Goal: Task Accomplishment & Management: Complete application form

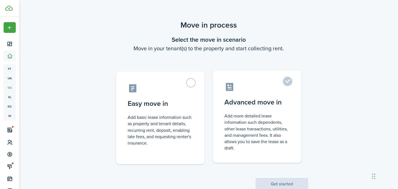
click at [283, 91] on control-radio-card-icon at bounding box center [256, 87] width 65 height 10
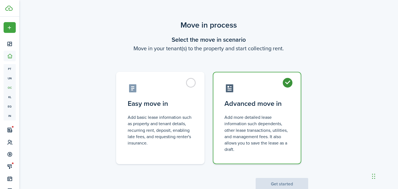
radio input "true"
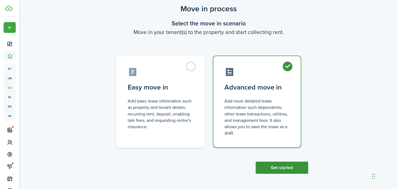
click at [291, 172] on button "Get started" at bounding box center [282, 168] width 53 height 12
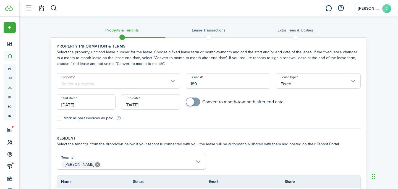
click at [94, 105] on input "[DATE]" at bounding box center [86, 101] width 59 height 15
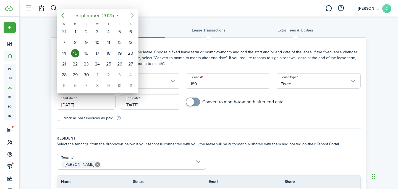
click at [134, 15] on icon "Next page" at bounding box center [132, 15] width 7 height 7
click at [135, 15] on icon "Next page" at bounding box center [132, 15] width 7 height 7
click at [65, 15] on icon "Previous page" at bounding box center [62, 15] width 7 height 7
click at [131, 13] on icon "Next page" at bounding box center [132, 15] width 7 height 7
click at [129, 35] on div "1" at bounding box center [131, 32] width 8 height 8
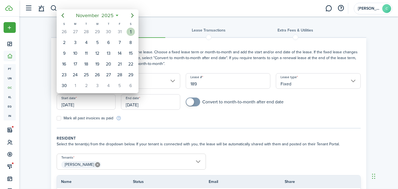
type input "[DATE]"
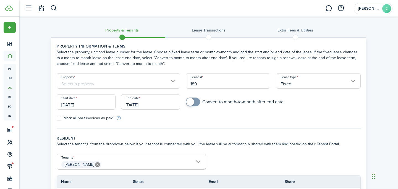
click at [148, 103] on input "[DATE]" at bounding box center [150, 101] width 59 height 15
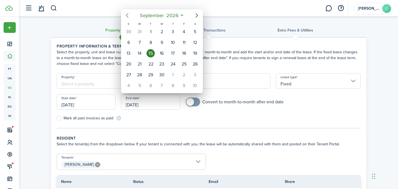
click at [129, 14] on icon "Previous page" at bounding box center [127, 15] width 7 height 7
click at [163, 74] on div "30" at bounding box center [162, 75] width 8 height 8
type input "[DATE]"
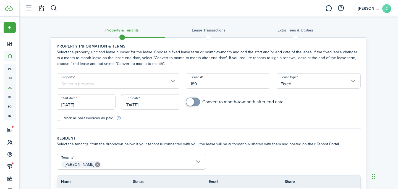
click at [164, 86] on input "Property" at bounding box center [119, 80] width 124 height 15
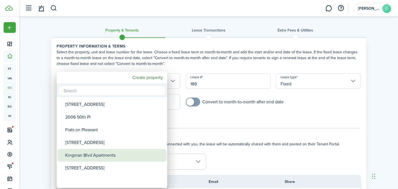
click at [116, 151] on div "Kingman Blvd Apartments" at bounding box center [114, 155] width 98 height 13
type input "Kingman Blvd Apartments"
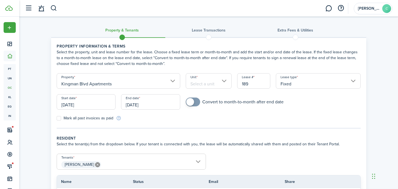
click at [212, 84] on input "Unit" at bounding box center [209, 80] width 46 height 15
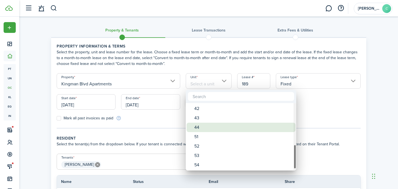
click at [211, 127] on div "44" at bounding box center [243, 127] width 98 height 9
type input "44"
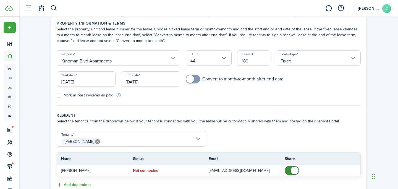
scroll to position [53, 0]
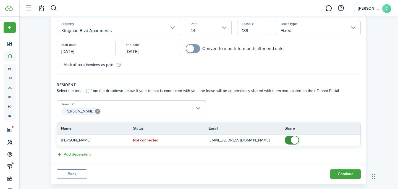
click at [127, 111] on span "[PERSON_NAME]" at bounding box center [131, 111] width 149 height 9
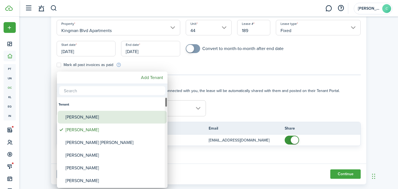
click at [95, 113] on div "[PERSON_NAME]" at bounding box center [115, 117] width 98 height 13
type input "[PERSON_NAME], [PERSON_NAME]"
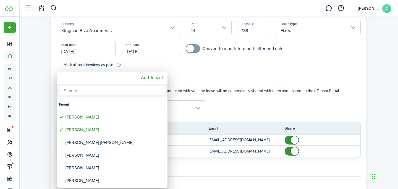
click at [273, 110] on div at bounding box center [199, 94] width 486 height 277
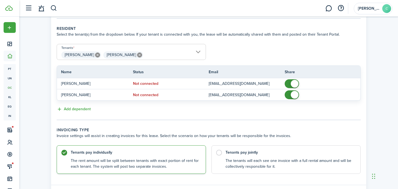
scroll to position [142, 0]
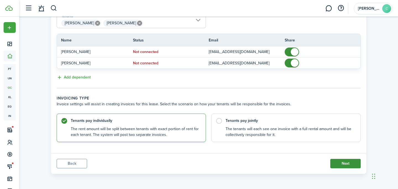
click at [334, 167] on button "Next" at bounding box center [345, 163] width 30 height 9
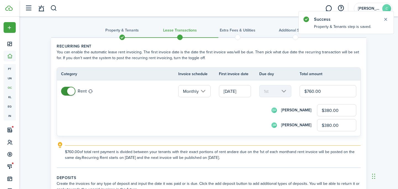
drag, startPoint x: 329, startPoint y: 93, endPoint x: 294, endPoint y: 90, distance: 35.7
click at [294, 90] on tr "Rent Monthly [DATE] 1st $760.00 EA [PERSON_NAME] $380.00 [PERSON_NAME] [PERSON_…" at bounding box center [208, 108] width 303 height 56
type input "$83"
type input "$41.50"
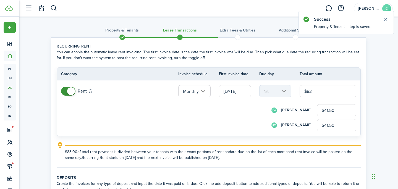
type input "$835"
type input "$417.50"
type input "$835.00"
click at [387, 114] on div "Property & Tenants Lease Transactions Extra fees & Utilities Additional Service…" at bounding box center [208, 145] width 379 height 257
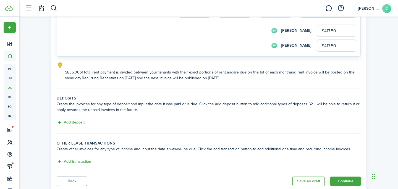
scroll to position [81, 0]
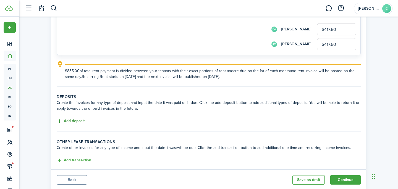
click at [69, 123] on button "Add deposit" at bounding box center [71, 121] width 28 height 6
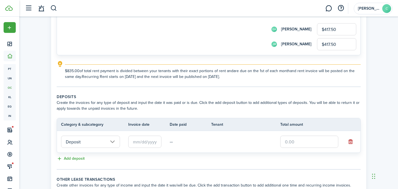
click at [97, 141] on input "Deposit" at bounding box center [90, 142] width 59 height 12
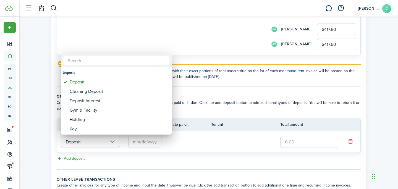
click at [153, 145] on div at bounding box center [199, 94] width 486 height 277
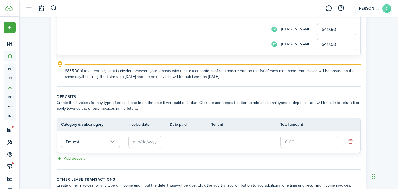
click at [153, 145] on input "text" at bounding box center [144, 142] width 33 height 12
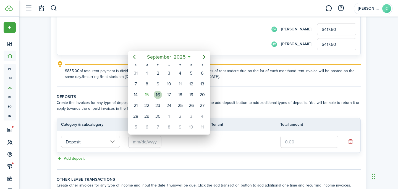
click at [156, 93] on div "16" at bounding box center [158, 95] width 8 height 8
type input "[DATE]"
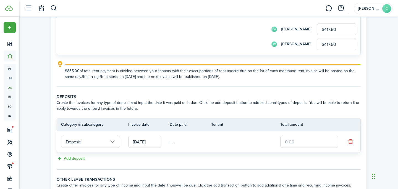
click at [156, 93] on panel-main-body "Recurring rent You can enable the automatic lease rent invoicing. The first inv…" at bounding box center [208, 82] width 315 height 250
click at [303, 143] on input "text" at bounding box center [309, 142] width 58 height 12
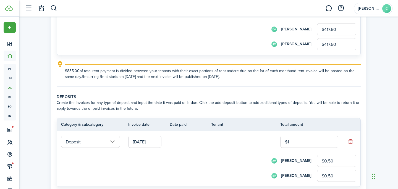
type input "$11"
type input "$5.50"
type input "$115"
type input "$57.50"
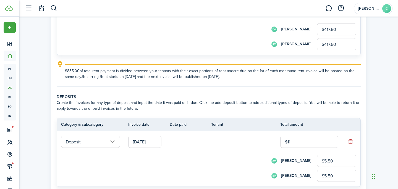
type input "$57.50"
type input "$1,150"
type input "$575.00"
click at [137, 145] on input "[DATE]" at bounding box center [144, 142] width 33 height 12
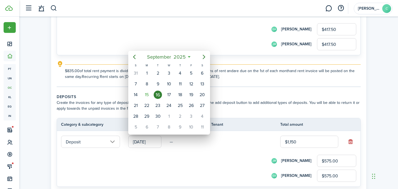
type input "$1,150.00"
click at [194, 166] on div at bounding box center [199, 94] width 486 height 277
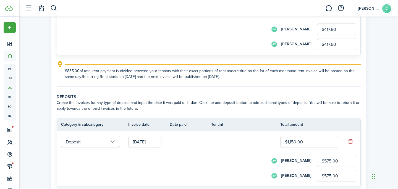
scroll to position [169, 0]
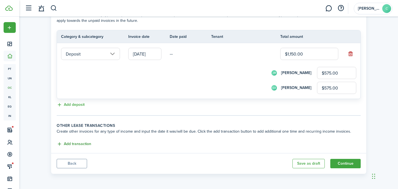
click at [75, 147] on button "Add transaction" at bounding box center [74, 144] width 35 height 6
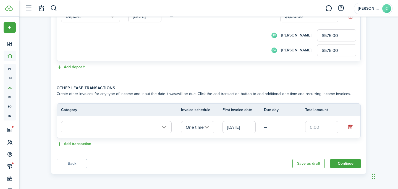
scroll to position [206, 0]
click at [82, 130] on input "text" at bounding box center [116, 127] width 111 height 12
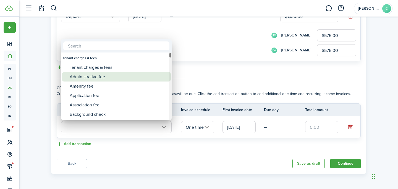
click at [95, 77] on div "Administrative fee" at bounding box center [119, 76] width 98 height 9
type input "Tenant charges & fees / Administrative fee"
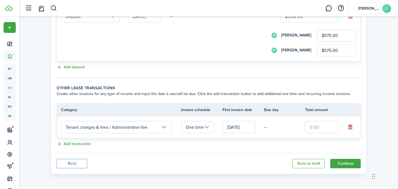
click at [320, 124] on input "text" at bounding box center [321, 127] width 33 height 12
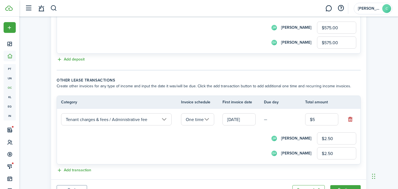
scroll to position [216, 0]
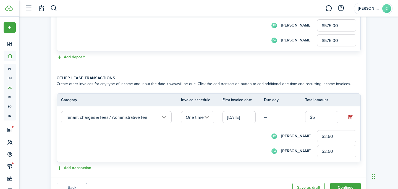
type input "$5.00"
click at [159, 147] on div "EA [PERSON_NAME] $2.50" at bounding box center [216, 151] width 280 height 12
click at [79, 171] on div "Add transaction" at bounding box center [209, 168] width 304 height 7
click at [79, 167] on button "Add transaction" at bounding box center [74, 168] width 35 height 6
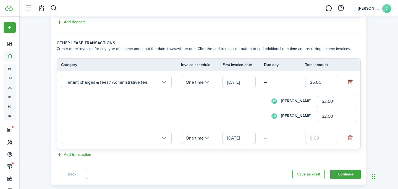
scroll to position [260, 0]
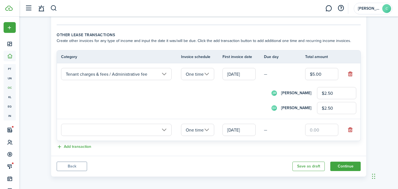
click at [92, 135] on input "text" at bounding box center [116, 130] width 111 height 12
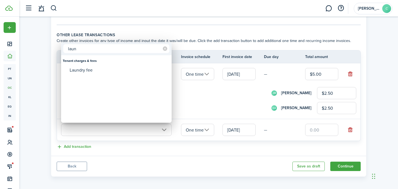
type input "laun"
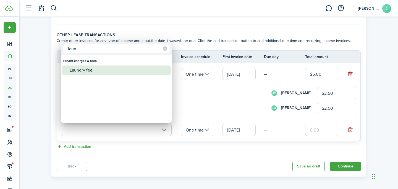
click at [78, 75] on div "Laundry fee" at bounding box center [119, 70] width 98 height 9
type input "Tenant charges & fees / Laundry fee"
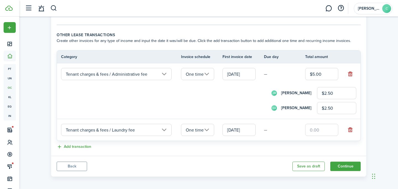
click at [316, 131] on input "text" at bounding box center [321, 130] width 33 height 12
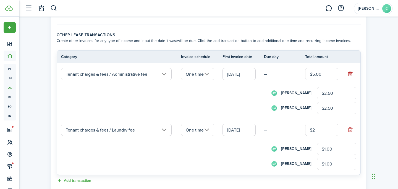
type input "$20"
type input "$10.00"
type input "$20.00"
click at [166, 155] on form "[PERSON_NAME] [PERSON_NAME] $10.00 EA [PERSON_NAME] $10.00" at bounding box center [208, 156] width 295 height 27
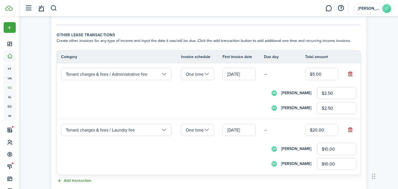
click at [82, 179] on button "Add transaction" at bounding box center [74, 181] width 35 height 6
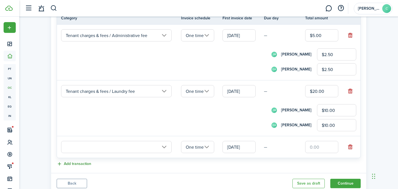
scroll to position [312, 0]
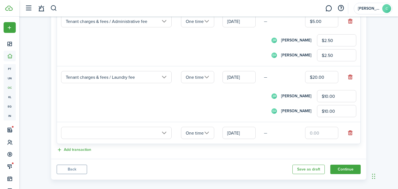
click at [93, 135] on input "text" at bounding box center [116, 133] width 111 height 12
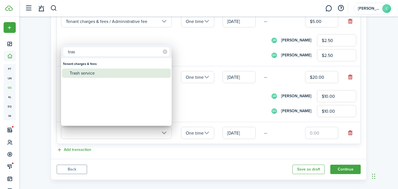
type input "tras"
click at [89, 74] on div "Trash service" at bounding box center [119, 73] width 98 height 9
type input "Tenant charges & fees / Trash service"
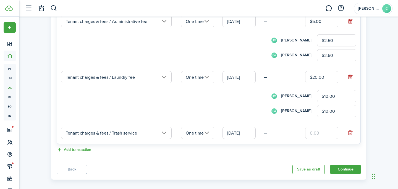
click at [318, 134] on input "text" at bounding box center [321, 133] width 33 height 12
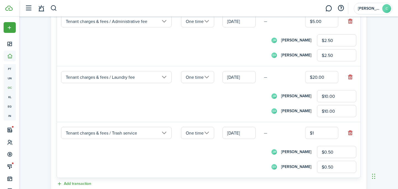
type input "$10"
type input "$5.00"
type input "$10.7"
type input "$5.35"
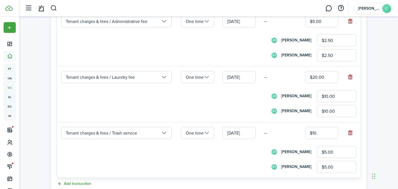
type input "$5.35"
type input "$10.74"
type input "$5.37"
type input "$10.74"
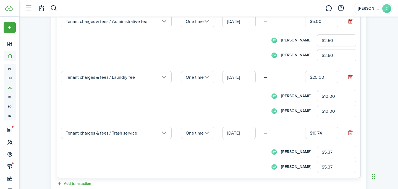
click at [223, 159] on form "[PERSON_NAME] [PERSON_NAME] $5.37 EA [PERSON_NAME] $5.37" at bounding box center [208, 159] width 295 height 27
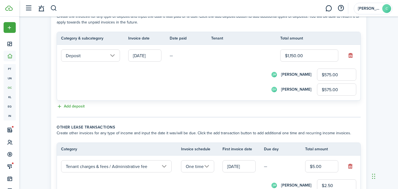
scroll to position [352, 0]
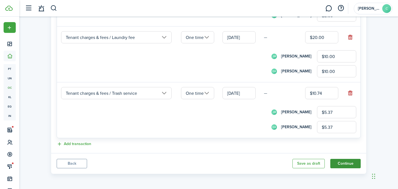
click at [354, 165] on button "Continue" at bounding box center [345, 163] width 30 height 9
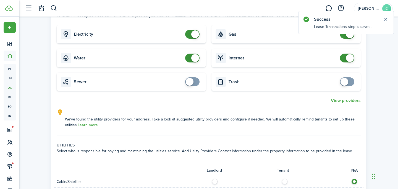
scroll to position [202, 0]
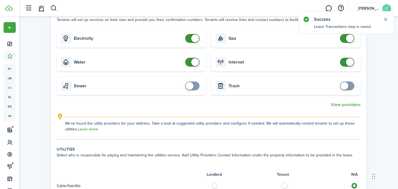
checkbox input "false"
click at [193, 58] on span at bounding box center [195, 62] width 8 height 8
checkbox input "false"
click at [191, 36] on span at bounding box center [193, 38] width 6 height 9
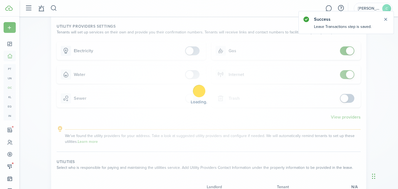
scroll to position [174, 0]
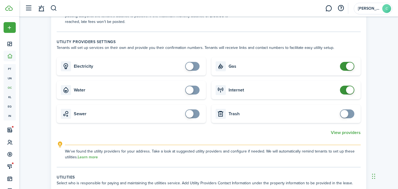
click at [347, 66] on card "Gas" at bounding box center [285, 66] width 149 height 18
checkbox input "false"
click at [347, 62] on span at bounding box center [350, 66] width 8 height 8
checkbox input "false"
click at [346, 86] on span at bounding box center [350, 90] width 8 height 8
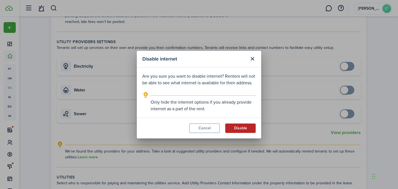
click at [236, 128] on button "Disable" at bounding box center [240, 128] width 30 height 9
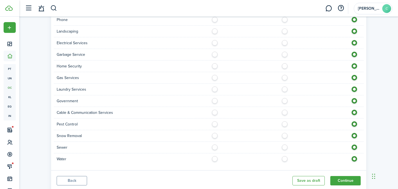
scroll to position [426, 0]
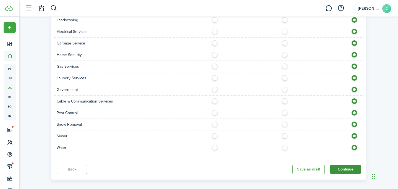
click at [338, 165] on button "Continue" at bounding box center [345, 169] width 30 height 9
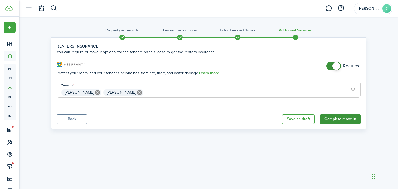
click at [344, 115] on button "Complete move in" at bounding box center [340, 118] width 41 height 9
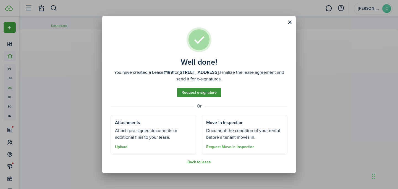
click at [207, 91] on link "Request e-signature" at bounding box center [199, 92] width 44 height 9
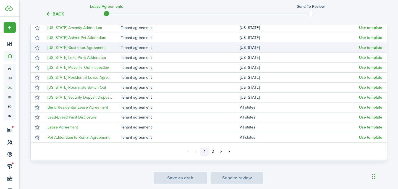
scroll to position [134, 0]
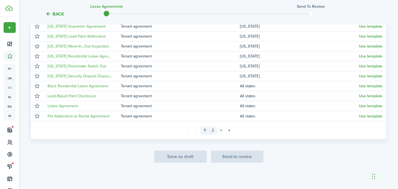
click at [211, 130] on link "2" at bounding box center [213, 130] width 8 height 8
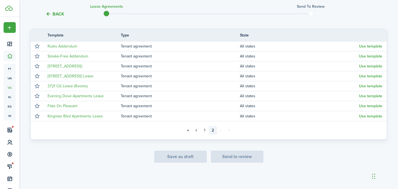
scroll to position [94, 0]
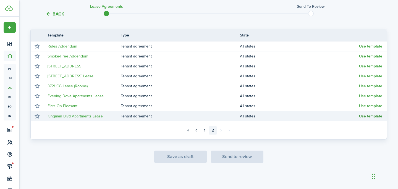
click at [374, 116] on button "Use template" at bounding box center [370, 116] width 23 height 4
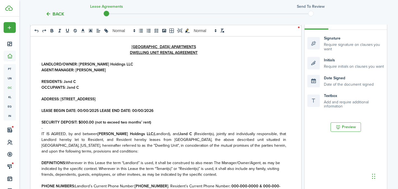
click at [81, 112] on strong "LEASE BEGIN DATE: 00/00/2025 LEASE END DATE: 00/00/2026" at bounding box center [97, 111] width 112 height 6
click at [82, 112] on strong "LEASE BEGIN DATE: 00/00/2025 LEASE END DATE: 00/00/2026" at bounding box center [97, 111] width 112 height 6
click at [85, 111] on strong "LEASE BEGIN DATE: 10/00/2025 LEASE END DATE: 00/00/2026" at bounding box center [96, 111] width 111 height 6
click at [135, 112] on strong "LEASE BEGIN DATE: [DATE] LEASE END DATE: 00/00/2026" at bounding box center [92, 111] width 102 height 6
click at [138, 111] on strong "LEASE BEGIN DATE: [DATE] LEASE END DATE: 09/00/2026" at bounding box center [92, 111] width 102 height 6
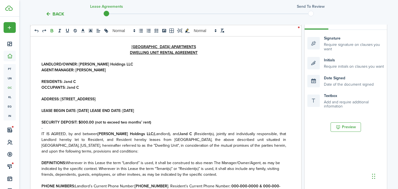
click at [96, 100] on strong "ADDRESS: [STREET_ADDRESS]" at bounding box center [68, 99] width 54 height 6
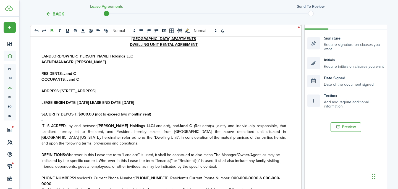
scroll to position [7, 0]
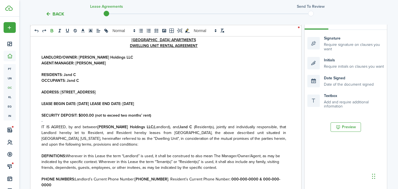
click at [78, 76] on p "RESIDENTS: J and C" at bounding box center [163, 75] width 245 height 6
click at [246, 94] on p "ADDRESS: [STREET_ADDRESS]" at bounding box center [163, 92] width 245 height 6
click at [110, 78] on p "RESIDENTS: [PERSON_NAME] and Ju" at bounding box center [163, 75] width 245 height 6
drag, startPoint x: 139, startPoint y: 77, endPoint x: 63, endPoint y: 75, distance: 76.3
click at [63, 75] on p "RESIDENTS: [PERSON_NAME] and [PERSON_NAME]" at bounding box center [163, 75] width 245 height 6
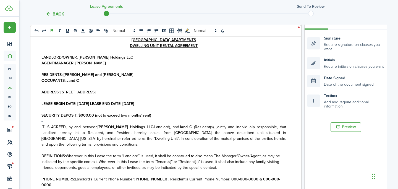
copy strong "[PERSON_NAME] and [PERSON_NAME]"
drag, startPoint x: 88, startPoint y: 81, endPoint x: 67, endPoint y: 79, distance: 21.3
click at [67, 79] on p "OCCUPANTS: J and C" at bounding box center [163, 81] width 245 height 6
click at [192, 129] on strong at bounding box center [193, 127] width 2 height 6
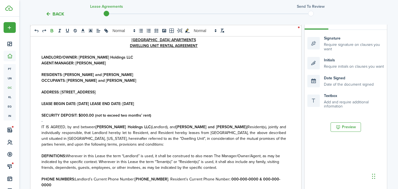
click at [87, 117] on strong "SECURITY DEPOSIT: $000.00 (not to exceed two months’ rent)" at bounding box center [96, 115] width 110 height 6
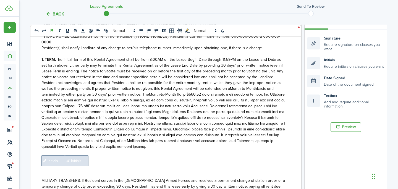
scroll to position [149, 0]
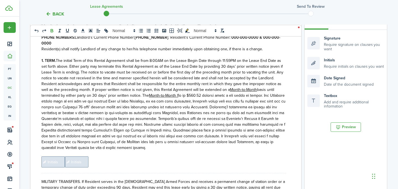
click at [45, 161] on span "Initials" at bounding box center [52, 161] width 23 height 11
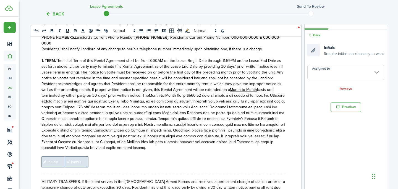
click at [345, 69] on input "Assigned to" at bounding box center [345, 72] width 77 height 15
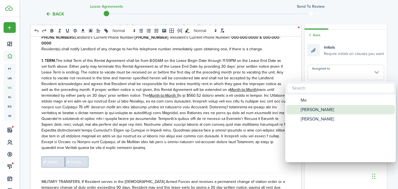
click at [323, 111] on span "[PERSON_NAME]" at bounding box center [317, 109] width 33 height 9
type input "[PERSON_NAME]"
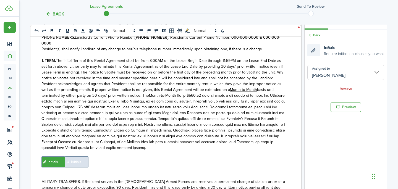
click at [70, 158] on span "Initials" at bounding box center [76, 161] width 23 height 11
click at [340, 81] on div "Assigned to Remove" at bounding box center [345, 78] width 77 height 27
click at [336, 77] on input "Assigned to" at bounding box center [345, 72] width 77 height 15
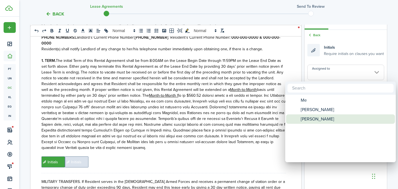
click at [319, 118] on span "[PERSON_NAME]" at bounding box center [317, 118] width 33 height 9
type input "[PERSON_NAME]"
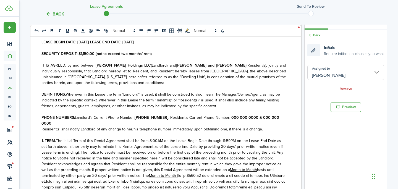
scroll to position [72, 0]
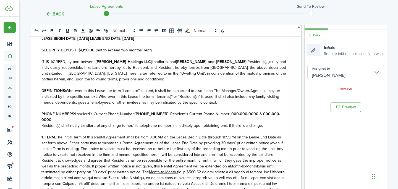
click at [245, 115] on strong ": 000-000-0000 & 000-000-0000" at bounding box center [160, 117] width 239 height 12
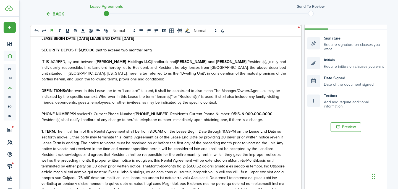
click at [229, 116] on strong ": 0515- & 000-000-0000" at bounding box center [250, 114] width 43 height 6
click at [229, 114] on strong ": 515- & 000-000-0000" at bounding box center [249, 114] width 41 height 6
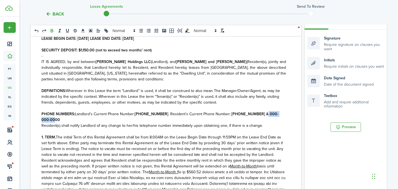
drag, startPoint x: 278, startPoint y: 116, endPoint x: 250, endPoint y: 116, distance: 27.6
click at [250, 116] on p "PHONE NUMBERS: Landlord’s Current Phone Number: [PHONE_NUMBER] . Resident’s Cur…" at bounding box center [163, 117] width 245 height 12
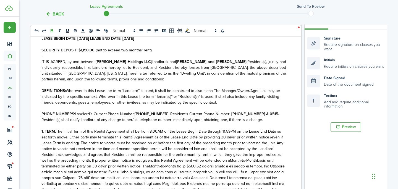
click at [250, 113] on strong ": [PHONE_NUMBER] & 0515-" at bounding box center [254, 114] width 50 height 6
click at [256, 116] on p "PHONE NUMBERS: Landlord’s Current Phone Number: [PHONE_NUMBER] . Resident’s Cur…" at bounding box center [163, 114] width 245 height 6
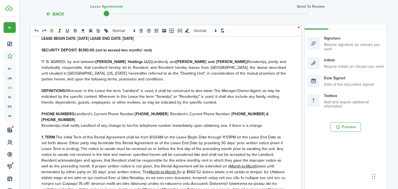
click at [266, 97] on span "Wherever in this Lease the term “Landlord” is used, it shall be construed to al…" at bounding box center [160, 96] width 239 height 17
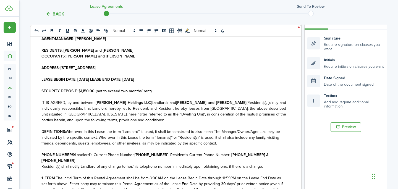
scroll to position [4, 0]
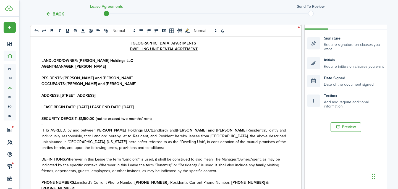
drag, startPoint x: 139, startPoint y: 78, endPoint x: 64, endPoint y: 78, distance: 75.2
click at [64, 78] on p "RESIDENTS: [PERSON_NAME] and [PERSON_NAME]" at bounding box center [163, 78] width 245 height 6
copy strong "[PERSON_NAME] and [PERSON_NAME]"
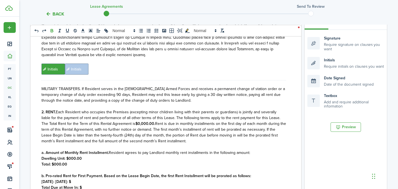
scroll to position [248, 0]
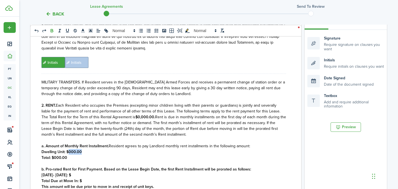
drag, startPoint x: 92, startPoint y: 149, endPoint x: 70, endPoint y: 149, distance: 21.6
click at [70, 149] on p "Dwelling Unit: $000.00" at bounding box center [163, 152] width 245 height 6
drag, startPoint x: 70, startPoint y: 156, endPoint x: 54, endPoint y: 156, distance: 15.8
click at [54, 156] on p "Total: $000.00" at bounding box center [163, 158] width 245 height 6
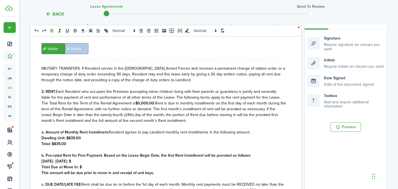
scroll to position [271, 0]
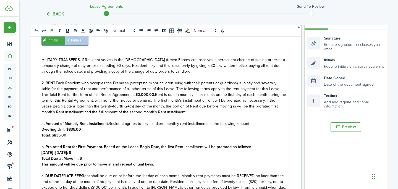
click at [65, 151] on strong "[DATE]- [DATE]: $" at bounding box center [56, 153] width 30 height 6
click at [71, 150] on strong "[DATE]- [DATE]: $" at bounding box center [56, 153] width 30 height 6
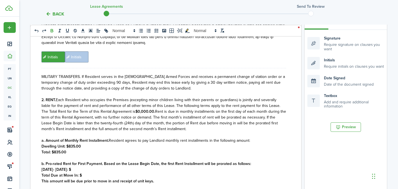
scroll to position [259, 0]
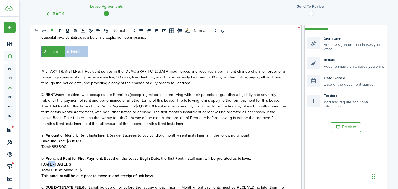
drag, startPoint x: 59, startPoint y: 162, endPoint x: 48, endPoint y: 162, distance: 10.8
click at [48, 162] on strong "[DATE]- [DATE]: $" at bounding box center [56, 164] width 30 height 6
click at [71, 161] on strong "[DATE]- [DATE]: $" at bounding box center [56, 164] width 30 height 6
click at [93, 163] on p "[DATE]- [DATE]: $" at bounding box center [163, 164] width 245 height 6
click at [85, 167] on p "Total Due at Move In: $" at bounding box center [163, 170] width 245 height 6
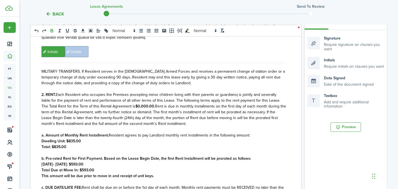
click at [135, 103] on strong "$0,000.00." at bounding box center [145, 106] width 20 height 6
click at [135, 103] on strong "$9,000.00." at bounding box center [144, 106] width 19 height 6
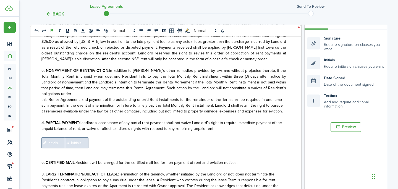
scroll to position [478, 0]
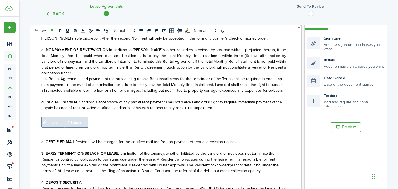
click at [47, 117] on span "Initials" at bounding box center [52, 122] width 23 height 11
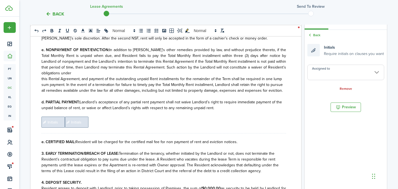
click at [329, 77] on input "Assigned to" at bounding box center [345, 72] width 77 height 15
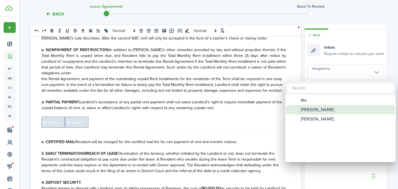
click at [311, 109] on span "[PERSON_NAME]" at bounding box center [317, 109] width 33 height 9
type input "[PERSON_NAME]"
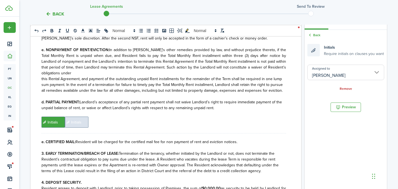
click at [73, 118] on span "Initials" at bounding box center [76, 122] width 23 height 11
click at [316, 66] on input "Assigned to" at bounding box center [345, 72] width 77 height 15
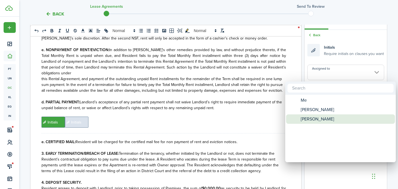
click at [306, 121] on span "[PERSON_NAME]" at bounding box center [317, 118] width 33 height 9
type input "[PERSON_NAME]"
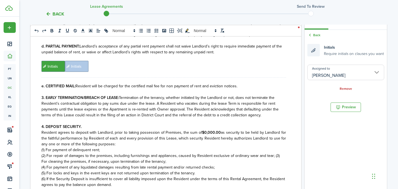
scroll to position [537, 0]
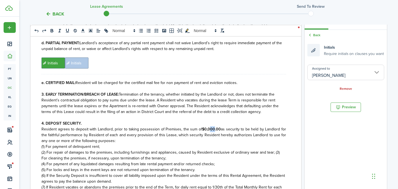
drag, startPoint x: 214, startPoint y: 122, endPoint x: 209, endPoint y: 122, distance: 5.5
click at [209, 126] on strong "$0,000.00" at bounding box center [211, 129] width 19 height 6
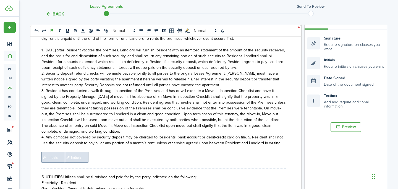
scroll to position [702, 0]
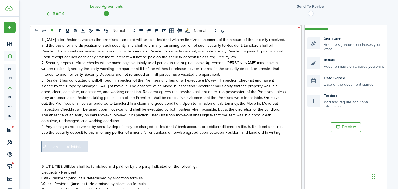
click at [53, 141] on span "Initials" at bounding box center [52, 146] width 23 height 11
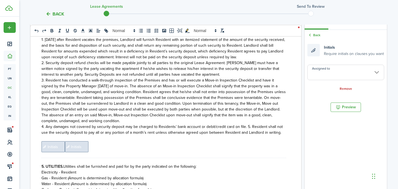
click at [328, 76] on input "Assigned to" at bounding box center [345, 72] width 77 height 15
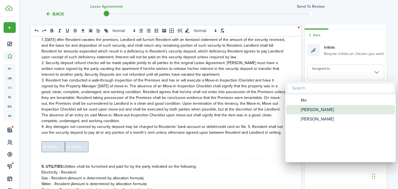
click at [317, 109] on span "[PERSON_NAME]" at bounding box center [317, 109] width 33 height 9
type input "[PERSON_NAME]"
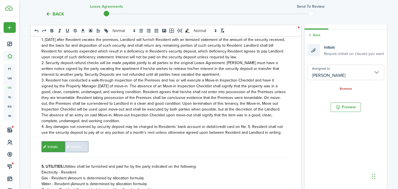
click at [83, 141] on span "Initials" at bounding box center [76, 146] width 23 height 11
click at [324, 71] on input "Assigned to" at bounding box center [345, 72] width 77 height 15
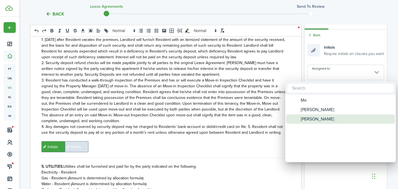
click at [316, 120] on span "[PERSON_NAME]" at bounding box center [317, 118] width 33 height 9
type input "[PERSON_NAME]"
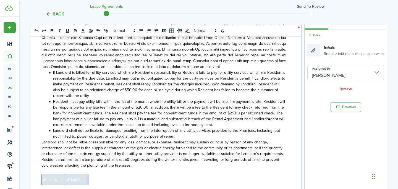
scroll to position [971, 0]
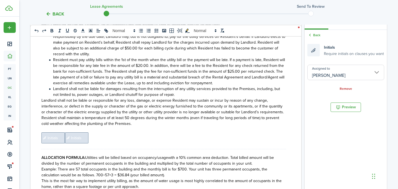
click at [55, 132] on span "Initials" at bounding box center [52, 137] width 23 height 11
click at [313, 74] on input "Assigned to" at bounding box center [345, 72] width 77 height 15
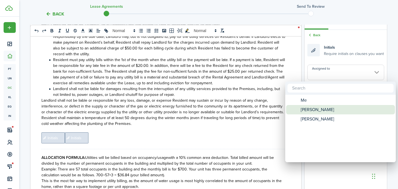
click at [318, 107] on span "[PERSON_NAME]" at bounding box center [317, 109] width 33 height 9
type input "[PERSON_NAME]"
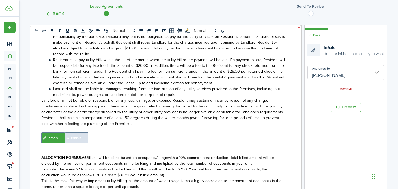
click at [76, 132] on span "Initials" at bounding box center [76, 137] width 23 height 11
click at [346, 73] on input "Assigned to" at bounding box center [345, 72] width 77 height 15
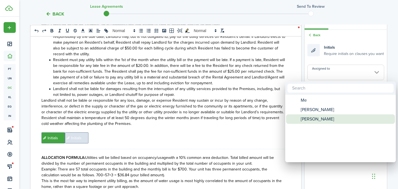
click at [315, 120] on span "[PERSON_NAME]" at bounding box center [317, 118] width 33 height 9
type input "[PERSON_NAME]"
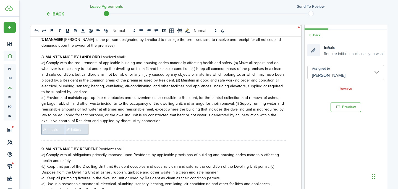
scroll to position [1284, 0]
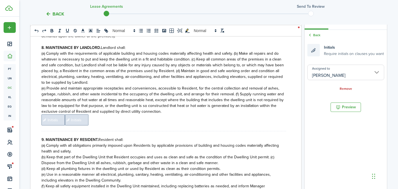
click at [54, 114] on span "Initials" at bounding box center [52, 119] width 23 height 11
click at [315, 69] on input "Assigned to" at bounding box center [345, 72] width 77 height 15
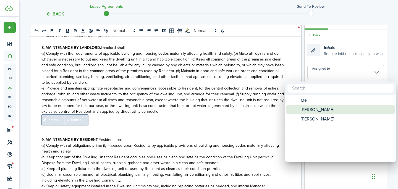
click at [307, 107] on span "[PERSON_NAME]" at bounding box center [317, 109] width 33 height 9
type input "[PERSON_NAME]"
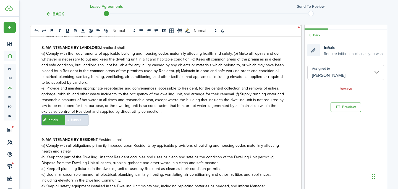
click at [82, 114] on span "Initials" at bounding box center [76, 119] width 23 height 11
click at [353, 76] on input "Assigned to" at bounding box center [345, 72] width 77 height 15
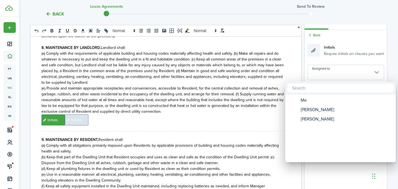
click at [313, 124] on mbsc-wheel-item "Assigned to" at bounding box center [340, 128] width 109 height 9
click at [315, 117] on span "[PERSON_NAME]" at bounding box center [317, 118] width 33 height 9
type input "[PERSON_NAME]"
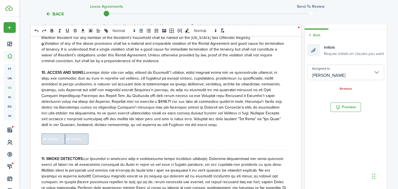
scroll to position [1591, 0]
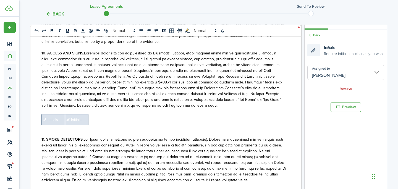
click at [48, 114] on span "Initials" at bounding box center [52, 119] width 23 height 11
click at [366, 74] on input "Assigned to" at bounding box center [345, 72] width 77 height 15
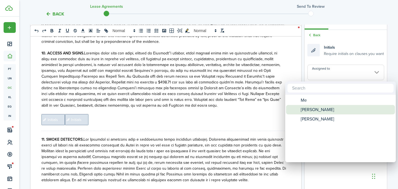
click at [325, 111] on span "[PERSON_NAME]" at bounding box center [317, 109] width 33 height 9
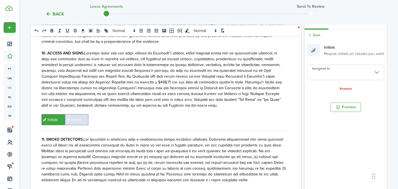
type input "[PERSON_NAME]"
click at [75, 114] on span "Initials" at bounding box center [76, 119] width 23 height 11
click at [337, 70] on input "Assigned to" at bounding box center [345, 72] width 77 height 15
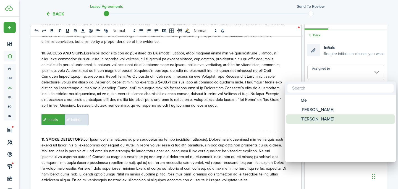
click at [318, 122] on span "[PERSON_NAME]" at bounding box center [317, 118] width 33 height 9
type input "[PERSON_NAME]"
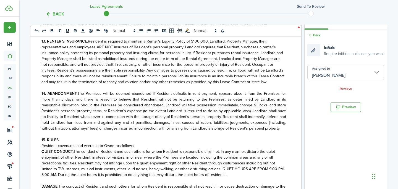
scroll to position [1877, 0]
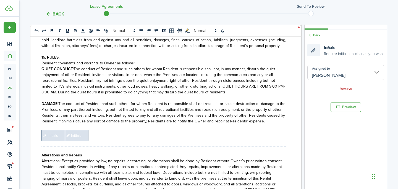
click at [51, 130] on span "Initials" at bounding box center [52, 135] width 23 height 11
click at [334, 76] on input "Assigned to" at bounding box center [345, 72] width 77 height 15
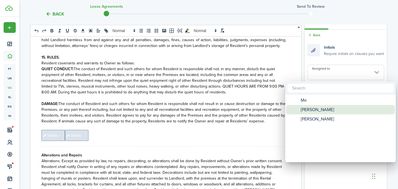
click at [316, 109] on span "[PERSON_NAME]" at bounding box center [317, 109] width 33 height 9
type input "[PERSON_NAME]"
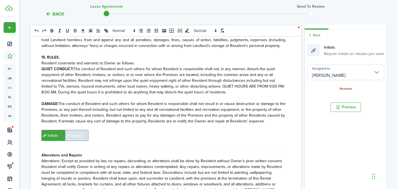
click at [75, 130] on span "Initials" at bounding box center [76, 135] width 23 height 11
click at [332, 75] on input "Assigned to" at bounding box center [345, 72] width 77 height 15
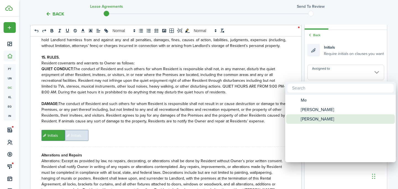
click at [309, 116] on span "[PERSON_NAME]" at bounding box center [317, 118] width 33 height 9
type input "[PERSON_NAME]"
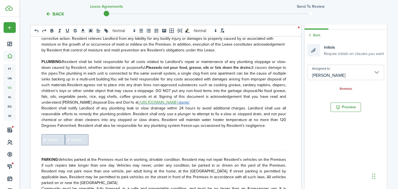
scroll to position [2178, 0]
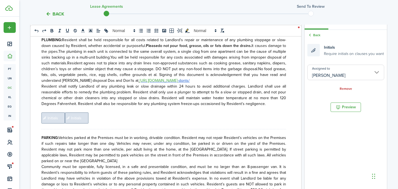
click at [54, 112] on span "Initials" at bounding box center [52, 117] width 23 height 11
click at [326, 70] on input "Assigned to" at bounding box center [345, 72] width 77 height 15
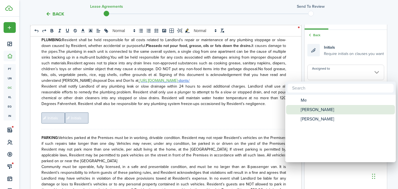
click at [307, 107] on span "[PERSON_NAME]" at bounding box center [317, 109] width 33 height 9
type input "[PERSON_NAME]"
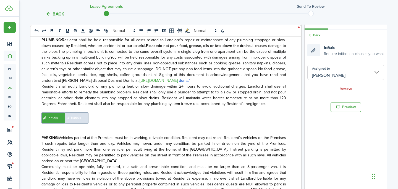
click at [86, 112] on span "Initials" at bounding box center [76, 117] width 23 height 11
click at [73, 112] on span "Initials" at bounding box center [76, 117] width 23 height 11
click at [321, 69] on input "Assigned to" at bounding box center [345, 72] width 77 height 15
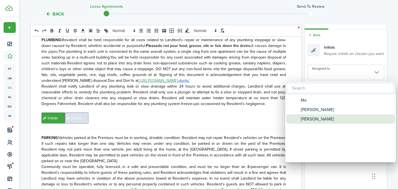
click at [310, 124] on mbsc-wheel-item "Assigned to" at bounding box center [340, 128] width 109 height 9
click at [310, 117] on span "[PERSON_NAME]" at bounding box center [317, 118] width 33 height 9
type input "[PERSON_NAME]"
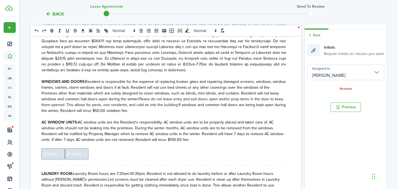
scroll to position [2457, 0]
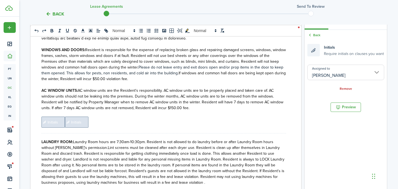
click at [52, 117] on span "Initials" at bounding box center [52, 122] width 23 height 11
click at [314, 77] on input "Assigned to" at bounding box center [345, 72] width 77 height 15
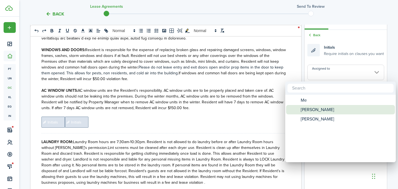
click at [316, 110] on span "[PERSON_NAME]" at bounding box center [317, 109] width 33 height 9
type input "[PERSON_NAME]"
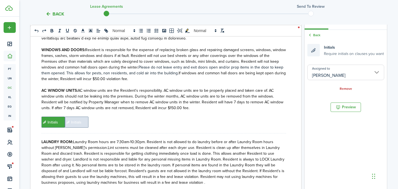
click at [79, 117] on span "Initials" at bounding box center [76, 122] width 23 height 11
click at [333, 76] on input "Assigned to" at bounding box center [345, 72] width 77 height 15
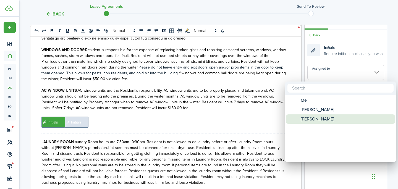
click at [312, 117] on span "[PERSON_NAME]" at bounding box center [317, 118] width 33 height 9
type input "[PERSON_NAME]"
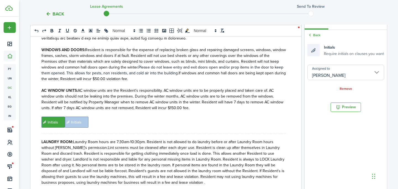
click at [167, 88] on p "AC WINDOW UNITS: AC window units are the Resident's responsibility. AC window u…" at bounding box center [163, 99] width 245 height 23
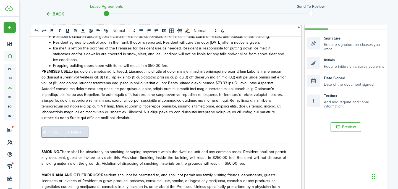
scroll to position [2805, 0]
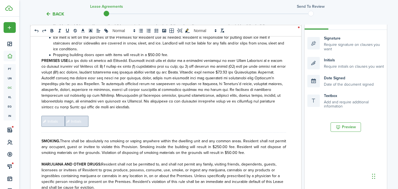
click at [51, 116] on span "Initials" at bounding box center [52, 121] width 23 height 11
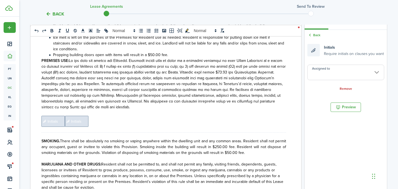
click at [317, 76] on input "Assigned to" at bounding box center [345, 72] width 77 height 15
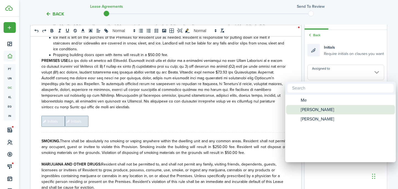
click at [314, 106] on span "[PERSON_NAME]" at bounding box center [317, 109] width 33 height 9
type input "[PERSON_NAME]"
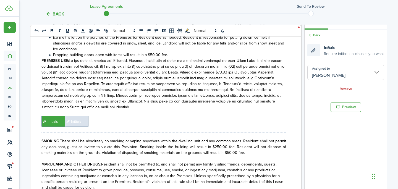
click at [77, 116] on span "Initials" at bounding box center [76, 121] width 23 height 11
click at [322, 69] on input "Assigned to" at bounding box center [345, 72] width 77 height 15
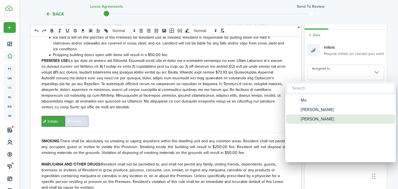
click at [311, 117] on span "[PERSON_NAME]" at bounding box center [317, 118] width 33 height 9
type input "[PERSON_NAME]"
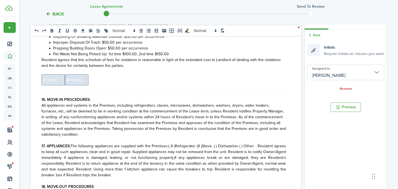
scroll to position [3139, 0]
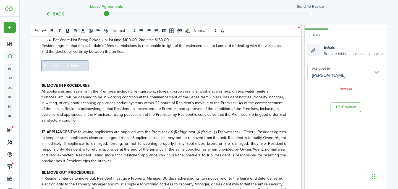
click at [55, 60] on span "Initials" at bounding box center [52, 65] width 23 height 11
click at [315, 78] on input "Assigned to" at bounding box center [345, 72] width 77 height 15
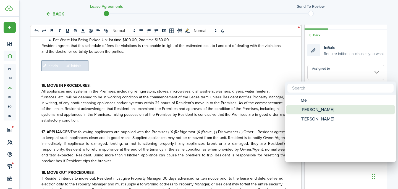
click at [319, 105] on span "[PERSON_NAME]" at bounding box center [317, 109] width 33 height 9
type input "[PERSON_NAME]"
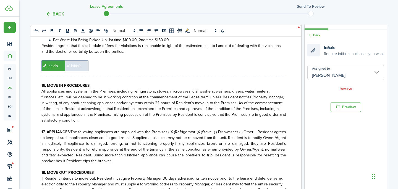
click at [82, 60] on span "Initials" at bounding box center [76, 65] width 23 height 11
click at [331, 68] on input "Assigned to" at bounding box center [345, 72] width 77 height 15
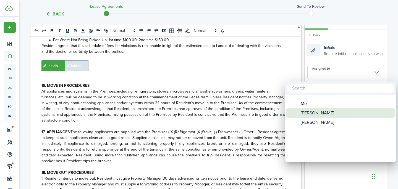
drag, startPoint x: 308, startPoint y: 113, endPoint x: 308, endPoint y: 116, distance: 3.3
click at [308, 116] on span "[PERSON_NAME]" at bounding box center [317, 112] width 33 height 9
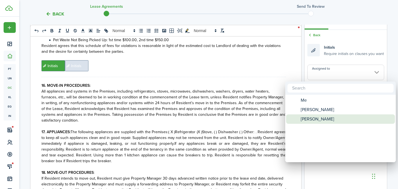
click at [309, 119] on span "[PERSON_NAME]" at bounding box center [317, 118] width 33 height 9
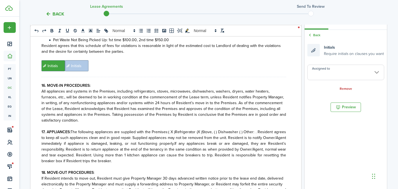
type input "[PERSON_NAME]"
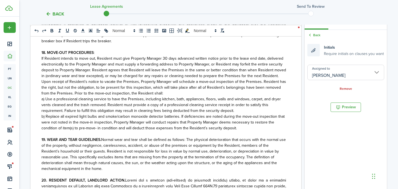
scroll to position [3346, 0]
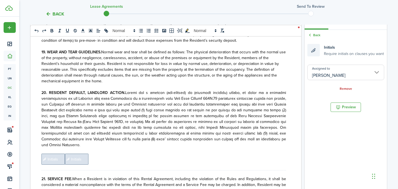
click at [51, 154] on span "Initials" at bounding box center [52, 159] width 23 height 11
click at [317, 72] on input "Assigned to" at bounding box center [345, 72] width 77 height 15
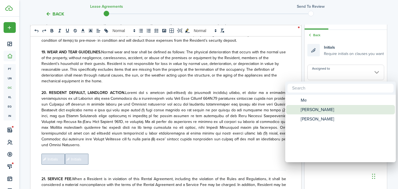
click at [317, 110] on span "[PERSON_NAME]" at bounding box center [317, 109] width 33 height 9
type input "[PERSON_NAME]"
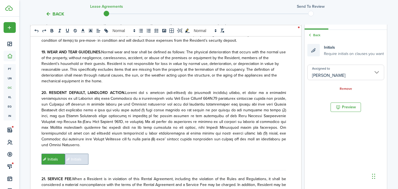
click at [79, 154] on span "Initials" at bounding box center [76, 159] width 23 height 11
click at [349, 71] on input "Assigned to" at bounding box center [345, 72] width 77 height 15
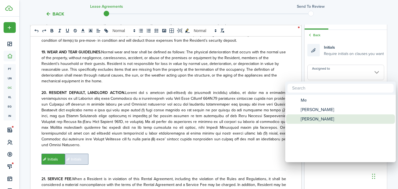
click at [326, 116] on span "[PERSON_NAME]" at bounding box center [317, 118] width 33 height 9
type input "[PERSON_NAME]"
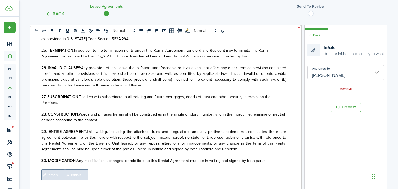
scroll to position [3634, 0]
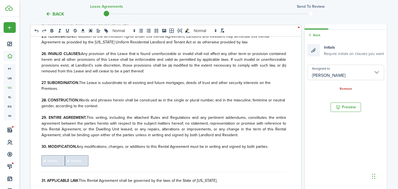
click at [58, 155] on span "Initials" at bounding box center [52, 160] width 23 height 11
click at [335, 79] on input "Assigned to" at bounding box center [345, 72] width 77 height 15
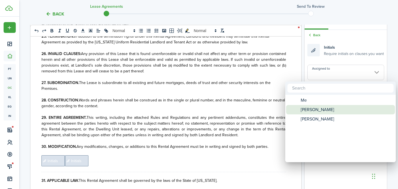
click at [326, 108] on span "[PERSON_NAME]" at bounding box center [317, 109] width 33 height 9
type input "[PERSON_NAME]"
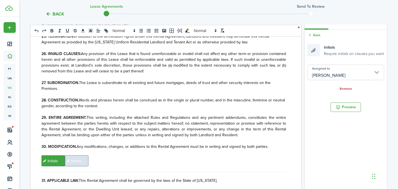
click at [74, 155] on span "Initials" at bounding box center [76, 160] width 23 height 11
click at [319, 70] on input "Assigned to" at bounding box center [345, 72] width 77 height 15
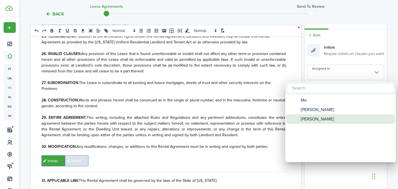
click at [313, 119] on span "[PERSON_NAME]" at bounding box center [317, 118] width 33 height 9
type input "[PERSON_NAME]"
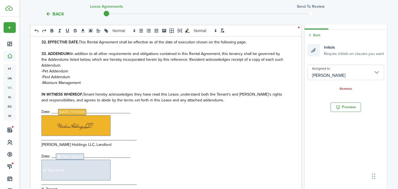
scroll to position [3796, 0]
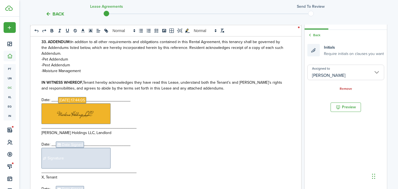
click at [71, 142] on span "Date Signed" at bounding box center [70, 145] width 28 height 6
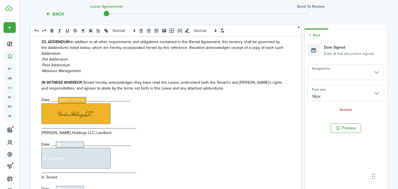
click at [322, 74] on input "Assigned to" at bounding box center [345, 72] width 77 height 15
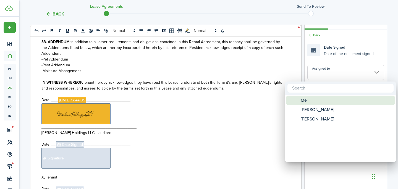
click at [305, 103] on span "Me" at bounding box center [304, 100] width 6 height 9
type input "Me"
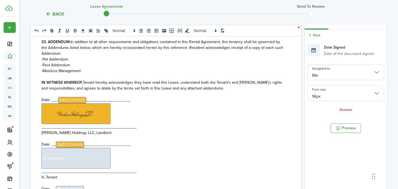
click at [87, 148] on span "Signature" at bounding box center [75, 158] width 69 height 21
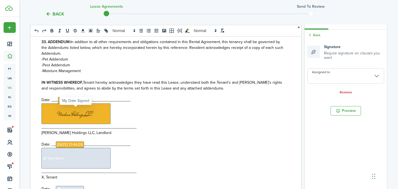
click at [84, 142] on span "[DATE] 17:44:05" at bounding box center [70, 145] width 28 height 6
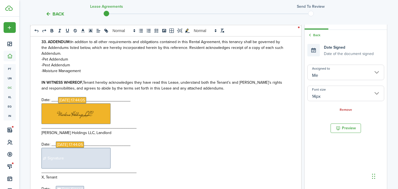
click at [324, 77] on input "Me" at bounding box center [345, 72] width 77 height 15
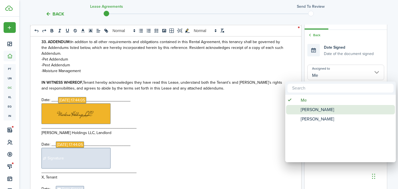
click at [318, 109] on span "[PERSON_NAME]" at bounding box center [317, 109] width 33 height 9
type input "[PERSON_NAME]"
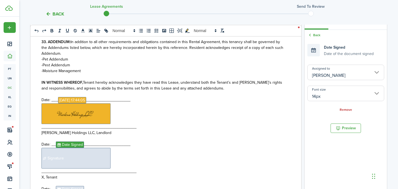
click at [88, 148] on span "Signature" at bounding box center [75, 158] width 69 height 21
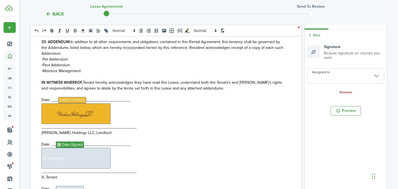
click at [321, 84] on div "Assigned to Remove" at bounding box center [345, 81] width 77 height 27
click at [322, 78] on input "Assigned to" at bounding box center [345, 75] width 77 height 15
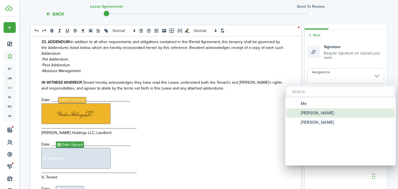
click at [321, 113] on span "[PERSON_NAME]" at bounding box center [317, 112] width 33 height 9
type input "[PERSON_NAME]"
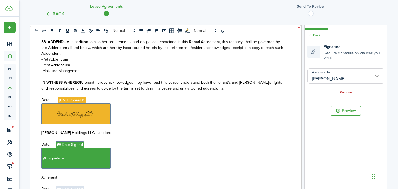
click at [77, 186] on span "Date Signed" at bounding box center [70, 189] width 28 height 6
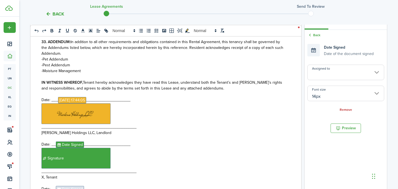
click at [311, 75] on input "Assigned to" at bounding box center [345, 72] width 77 height 15
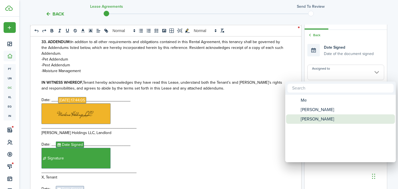
click at [303, 123] on span "[PERSON_NAME]" at bounding box center [317, 118] width 33 height 9
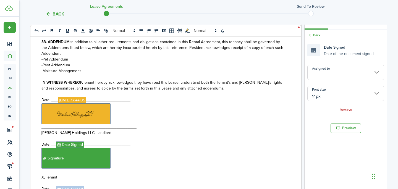
type input "[PERSON_NAME]"
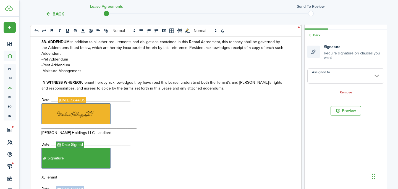
click at [325, 80] on input "Assigned to" at bounding box center [345, 75] width 77 height 15
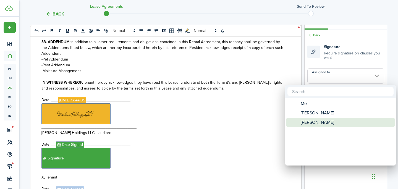
click at [314, 122] on span "[PERSON_NAME]" at bounding box center [317, 122] width 33 height 9
type input "[PERSON_NAME]"
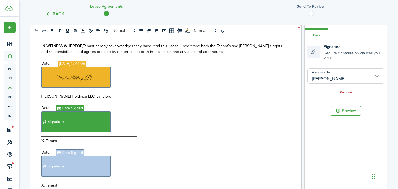
scroll to position [3850, 0]
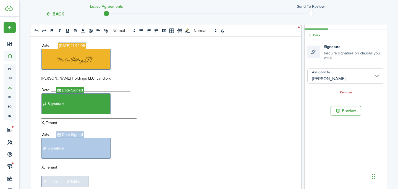
click at [52, 176] on span "Initials" at bounding box center [52, 181] width 23 height 11
click at [329, 74] on input "Assigned to" at bounding box center [345, 72] width 77 height 15
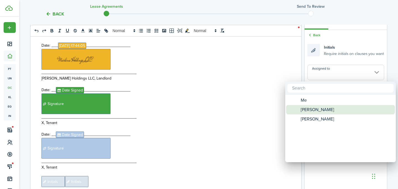
click at [317, 112] on span "[PERSON_NAME]" at bounding box center [317, 109] width 33 height 9
type input "[PERSON_NAME]"
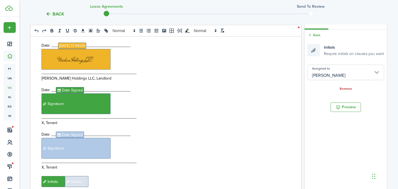
click at [85, 176] on span "Initials" at bounding box center [76, 181] width 23 height 11
click at [357, 70] on input "Assigned to" at bounding box center [345, 72] width 77 height 15
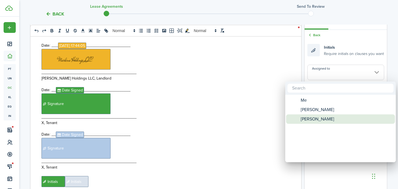
click at [325, 121] on span "[PERSON_NAME]" at bounding box center [317, 118] width 33 height 9
type input "[PERSON_NAME]"
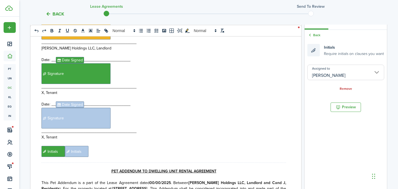
scroll to position [3913, 0]
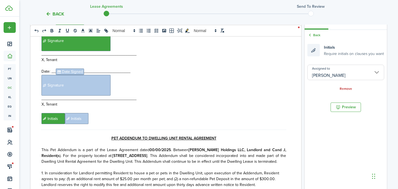
click at [150, 147] on strong "00/00/2025" at bounding box center [160, 150] width 21 height 6
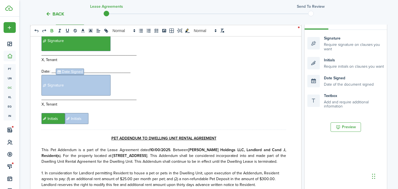
click at [151, 147] on strong "10/00/2025" at bounding box center [160, 150] width 20 height 6
click at [152, 147] on strong "10/00/2025" at bounding box center [160, 150] width 20 height 6
drag, startPoint x: 258, startPoint y: 116, endPoint x: 245, endPoint y: 116, distance: 12.7
click at [245, 147] on p "This Pet Addendum is a part of the Lease Agreement dated [DATE] . Between [PERS…" at bounding box center [163, 155] width 245 height 17
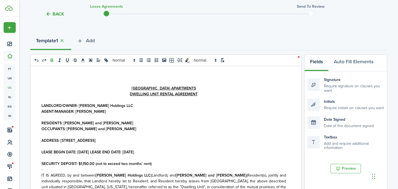
scroll to position [10, 0]
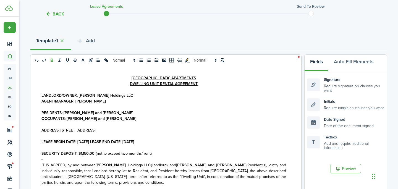
drag, startPoint x: 138, startPoint y: 112, endPoint x: 64, endPoint y: 112, distance: 73.2
click at [64, 112] on p "RESIDENTS: [PERSON_NAME] and [PERSON_NAME]" at bounding box center [163, 113] width 245 height 6
copy strong "[PERSON_NAME] and [PERSON_NAME]"
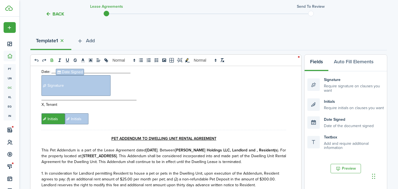
scroll to position [3957, 0]
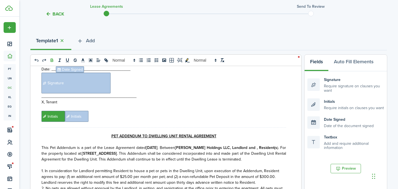
click at [250, 145] on strong "[PERSON_NAME] Holdings LLC, Landlord and , Resident(s" at bounding box center [226, 148] width 102 height 6
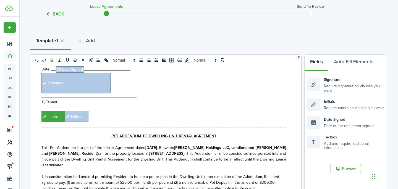
click at [184, 151] on strong "[STREET_ADDRESS]" at bounding box center [166, 154] width 35 height 6
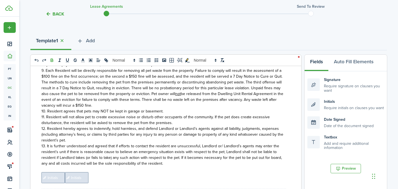
scroll to position [4202, 0]
click at [55, 172] on span "Initials" at bounding box center [52, 177] width 23 height 11
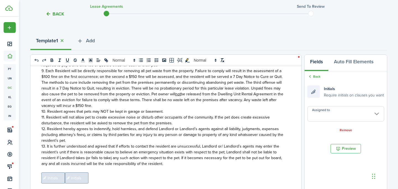
click at [352, 115] on input "Assigned to" at bounding box center [345, 113] width 77 height 15
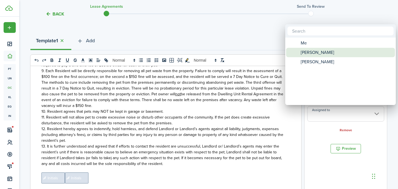
click at [320, 56] on span "[PERSON_NAME]" at bounding box center [317, 52] width 33 height 9
type input "[PERSON_NAME]"
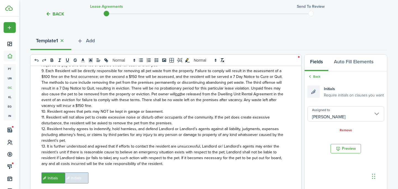
click at [84, 172] on span "Initials" at bounding box center [76, 177] width 23 height 11
click at [331, 117] on input "Assigned to" at bounding box center [345, 113] width 77 height 15
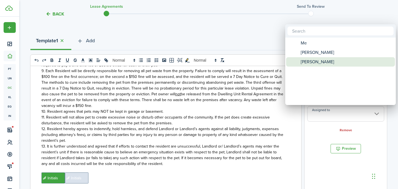
click at [310, 63] on span "[PERSON_NAME]" at bounding box center [317, 61] width 33 height 9
type input "[PERSON_NAME]"
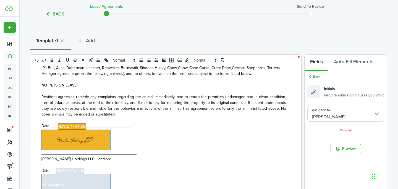
scroll to position [4385, 0]
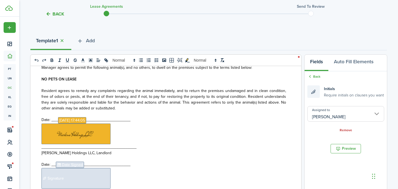
click at [70, 162] on span "Date Signed" at bounding box center [70, 165] width 28 height 6
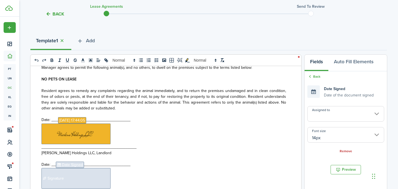
click at [318, 112] on input "Assigned to" at bounding box center [345, 113] width 77 height 15
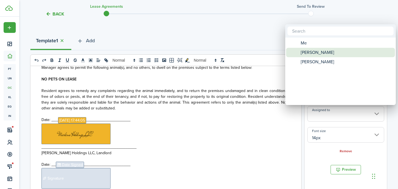
click at [306, 51] on span "[PERSON_NAME]" at bounding box center [317, 52] width 33 height 9
type input "[PERSON_NAME]"
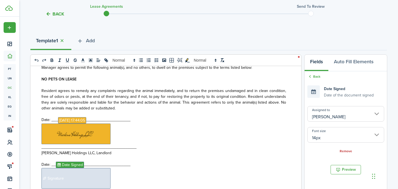
click at [112, 168] on p "﻿ Signature ﻿" at bounding box center [163, 178] width 245 height 21
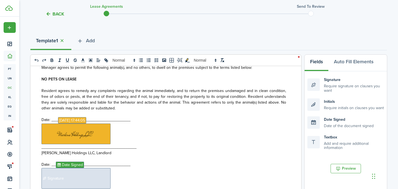
click at [101, 168] on span "Signature" at bounding box center [75, 178] width 69 height 21
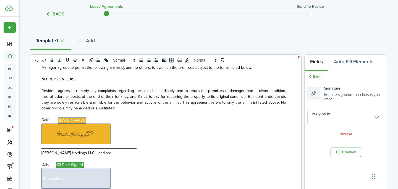
click at [348, 114] on input "Assigned to" at bounding box center [345, 117] width 77 height 15
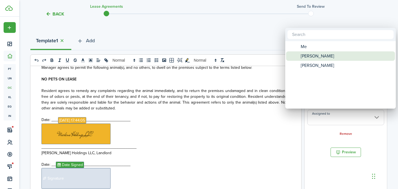
click at [321, 56] on span "[PERSON_NAME]" at bounding box center [317, 55] width 33 height 9
type input "[PERSON_NAME]"
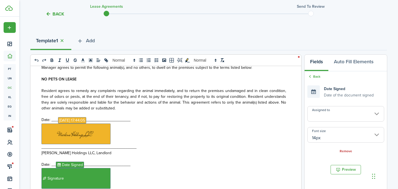
click at [324, 116] on input "Assigned to" at bounding box center [345, 113] width 77 height 15
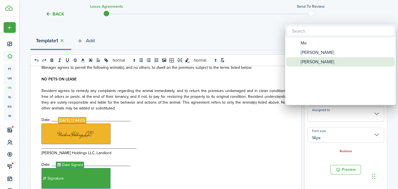
click at [308, 61] on span "[PERSON_NAME]" at bounding box center [317, 61] width 33 height 9
type input "[PERSON_NAME]"
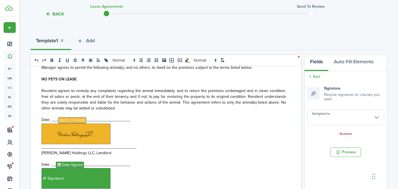
click at [345, 118] on input "Assigned to" at bounding box center [345, 117] width 77 height 15
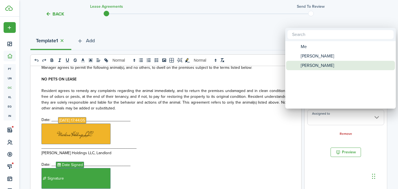
click at [321, 66] on span "[PERSON_NAME]" at bounding box center [317, 65] width 33 height 9
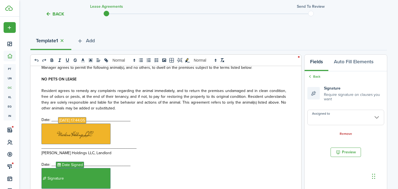
type input "[PERSON_NAME]"
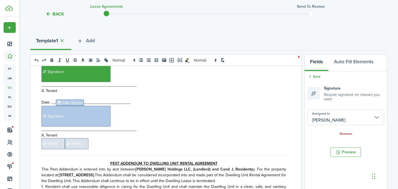
scroll to position [4497, 0]
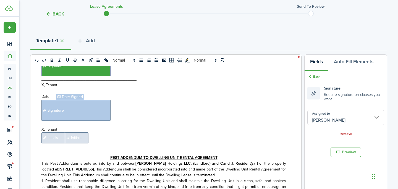
click at [54, 132] on span "Initials" at bounding box center [52, 137] width 23 height 11
click at [326, 117] on input "Assigned to" at bounding box center [345, 113] width 77 height 15
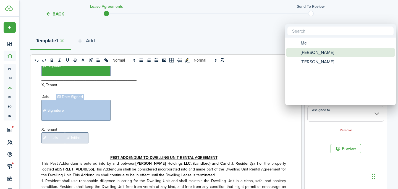
click at [312, 53] on span "[PERSON_NAME]" at bounding box center [317, 52] width 33 height 9
type input "[PERSON_NAME]"
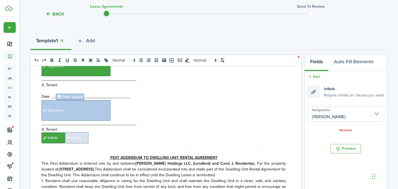
click at [74, 132] on span "Initials" at bounding box center [76, 137] width 23 height 11
click at [346, 115] on input "Assigned to" at bounding box center [345, 113] width 77 height 15
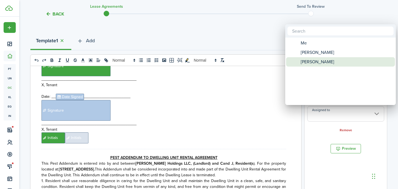
click at [330, 63] on div "[PERSON_NAME]" at bounding box center [343, 61] width 98 height 9
type input "[PERSON_NAME]"
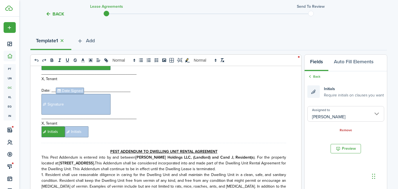
scroll to position [4508, 0]
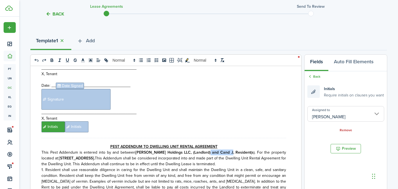
drag, startPoint x: 215, startPoint y: 107, endPoint x: 204, endPoint y: 107, distance: 11.3
click at [204, 150] on p "This Pest Addendum is entered into by and between [PERSON_NAME] Holdings LLC, (…" at bounding box center [163, 158] width 245 height 17
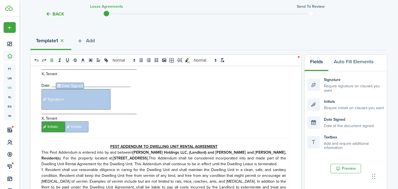
click at [149, 155] on strong "[STREET_ADDRESS]." at bounding box center [131, 158] width 36 height 6
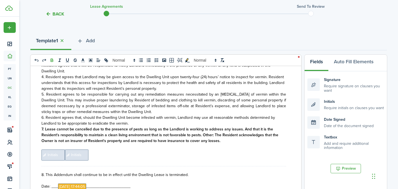
scroll to position [4673, 0]
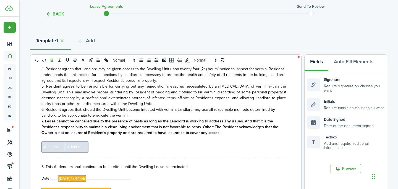
click at [55, 142] on span "Initials" at bounding box center [52, 147] width 23 height 11
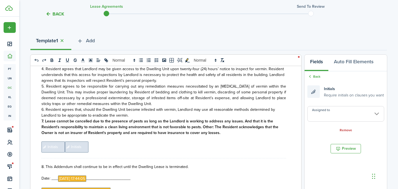
click at [358, 111] on input "Assigned to" at bounding box center [345, 113] width 77 height 15
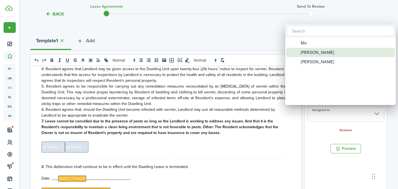
click at [325, 56] on span "[PERSON_NAME]" at bounding box center [317, 52] width 33 height 9
type input "[PERSON_NAME]"
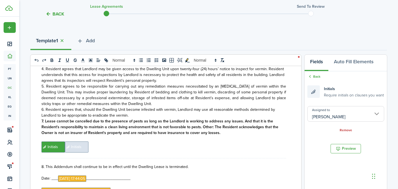
click at [82, 142] on span "Initials" at bounding box center [76, 147] width 23 height 11
click at [321, 109] on input "Assigned to" at bounding box center [345, 113] width 77 height 15
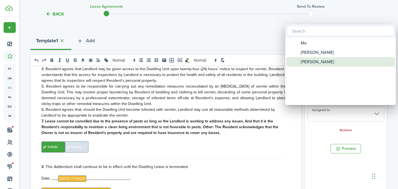
click at [301, 60] on span "[PERSON_NAME]" at bounding box center [317, 61] width 33 height 9
type input "[PERSON_NAME]"
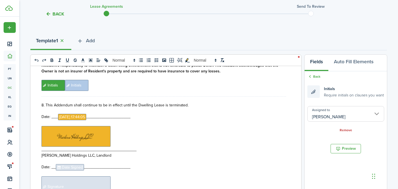
scroll to position [4737, 0]
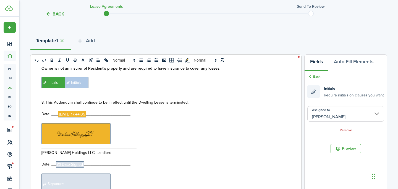
click at [80, 161] on span "Date Signed" at bounding box center [70, 164] width 28 height 6
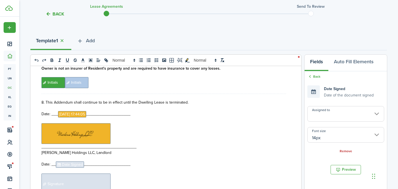
click at [336, 115] on input "Assigned to" at bounding box center [345, 113] width 77 height 15
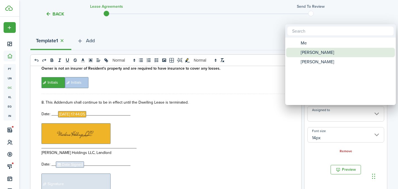
click at [308, 54] on span "[PERSON_NAME]" at bounding box center [317, 52] width 33 height 9
type input "[PERSON_NAME]"
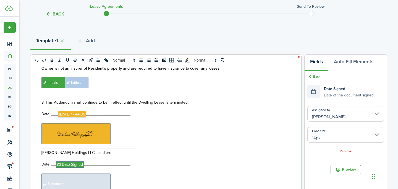
click at [84, 174] on span "Signature" at bounding box center [75, 184] width 69 height 21
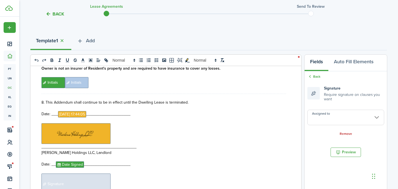
click at [341, 119] on input "Assigned to" at bounding box center [345, 117] width 77 height 15
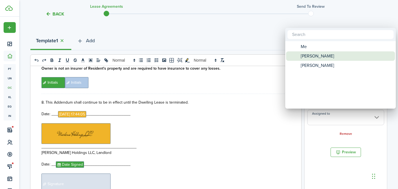
click at [328, 56] on span "[PERSON_NAME]" at bounding box center [317, 55] width 33 height 9
type input "[PERSON_NAME]"
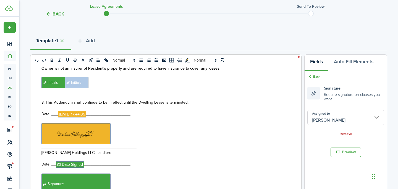
scroll to position [4795, 0]
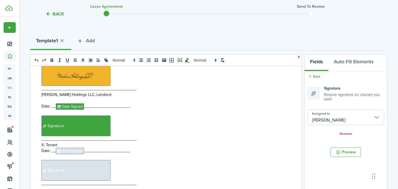
click at [73, 148] on span "Date Signed" at bounding box center [70, 151] width 28 height 6
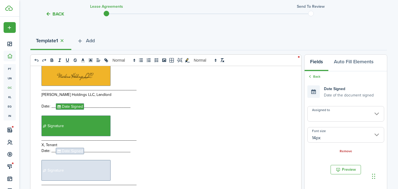
click at [358, 118] on input "Assigned to" at bounding box center [345, 113] width 77 height 15
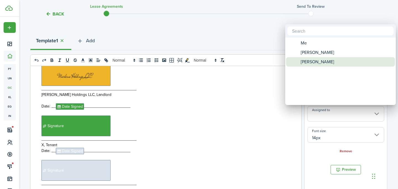
click at [322, 58] on span "[PERSON_NAME]" at bounding box center [317, 61] width 33 height 9
type input "[PERSON_NAME]"
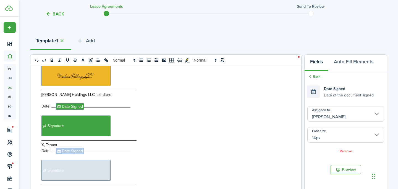
click at [111, 160] on p "﻿ Signature ﻿" at bounding box center [163, 170] width 245 height 21
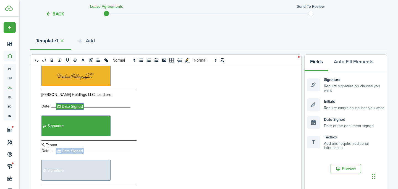
click at [90, 160] on span "Signature" at bounding box center [75, 170] width 69 height 21
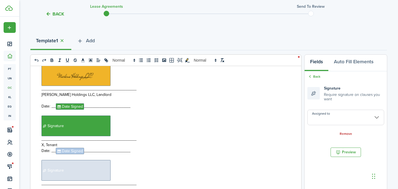
click at [315, 116] on input "Assigned to" at bounding box center [345, 117] width 77 height 15
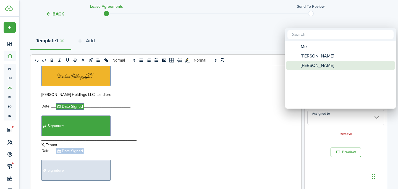
click at [325, 67] on span "[PERSON_NAME]" at bounding box center [317, 65] width 33 height 9
type input "[PERSON_NAME]"
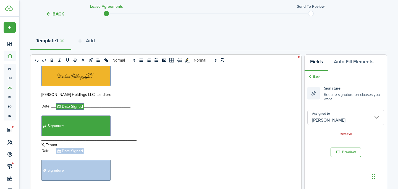
click at [328, 116] on input "Assigned to" at bounding box center [345, 113] width 77 height 15
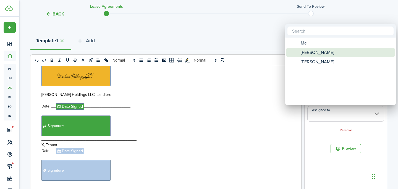
click at [319, 54] on span "[PERSON_NAME]" at bounding box center [317, 52] width 33 height 9
type input "[PERSON_NAME]"
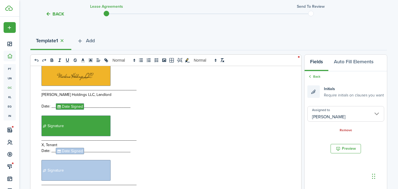
click at [360, 119] on input "Assigned to" at bounding box center [345, 113] width 77 height 15
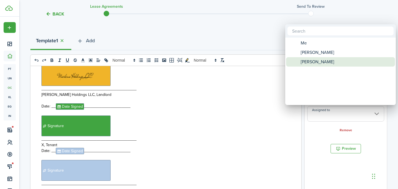
click at [331, 65] on div "[PERSON_NAME]" at bounding box center [343, 61] width 98 height 9
type input "[PERSON_NAME]"
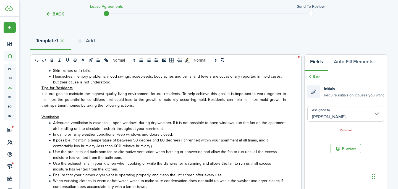
scroll to position [5083, 0]
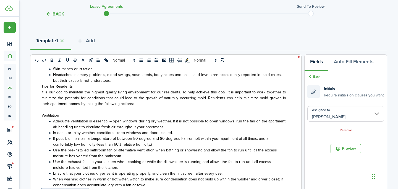
click at [350, 113] on input "Assigned to" at bounding box center [345, 113] width 77 height 15
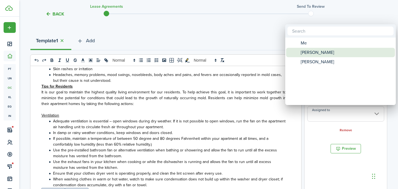
click at [318, 51] on span "[PERSON_NAME]" at bounding box center [317, 52] width 33 height 9
type input "[PERSON_NAME]"
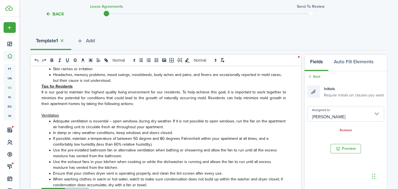
click at [325, 118] on input "Assigned to" at bounding box center [345, 113] width 77 height 15
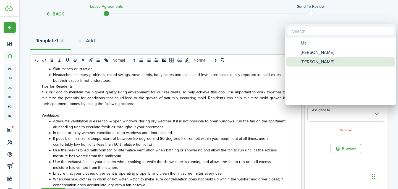
click at [310, 59] on span "[PERSON_NAME]" at bounding box center [317, 61] width 33 height 9
type input "[PERSON_NAME]"
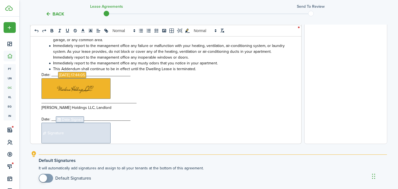
scroll to position [5177, 0]
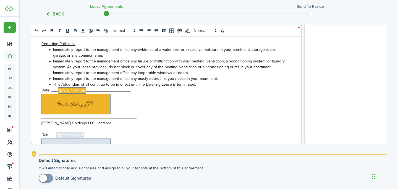
click at [76, 132] on span "Date Signed" at bounding box center [70, 135] width 28 height 6
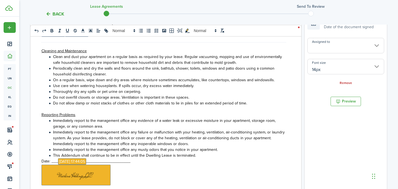
scroll to position [107, 0]
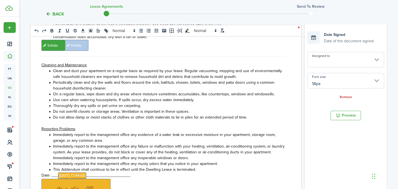
click at [350, 63] on input "Assigned to" at bounding box center [345, 59] width 77 height 15
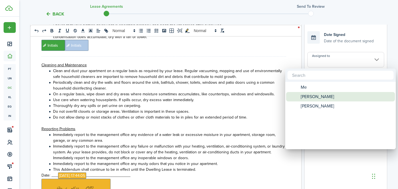
click at [325, 95] on span "[PERSON_NAME]" at bounding box center [317, 96] width 33 height 9
type input "[PERSON_NAME]"
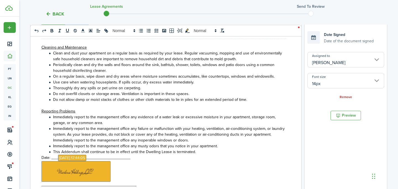
scroll to position [5209, 0]
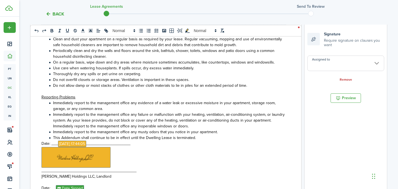
click at [332, 62] on input "Assigned to" at bounding box center [345, 63] width 77 height 15
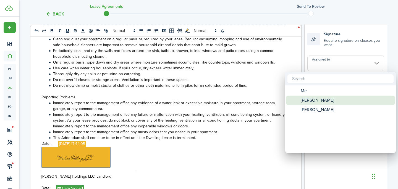
click at [314, 101] on span "[PERSON_NAME]" at bounding box center [317, 100] width 33 height 9
type input "[PERSON_NAME]"
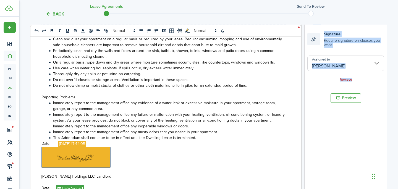
drag, startPoint x: 314, startPoint y: 101, endPoint x: 200, endPoint y: 122, distance: 116.0
click at [202, 120] on div "0 x 0 KINGMAN BLVD APARTMENTS DWELLING UNIT RENTAL AGREEMENT LANDLORD/OWNER: [P…" at bounding box center [208, 114] width 357 height 229
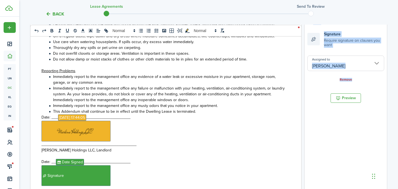
scroll to position [5241, 0]
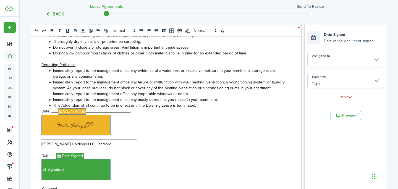
click at [329, 62] on input "Assigned to" at bounding box center [345, 59] width 77 height 15
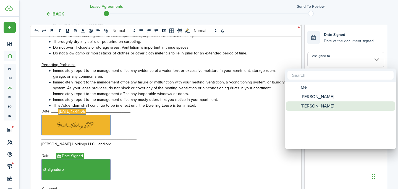
click at [321, 103] on span "[PERSON_NAME]" at bounding box center [317, 105] width 33 height 9
type input "[PERSON_NAME]"
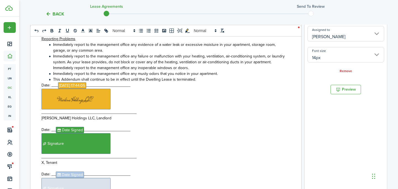
scroll to position [146, 0]
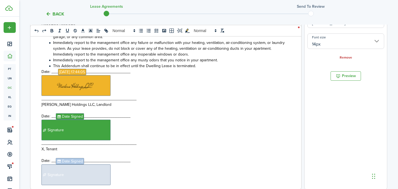
click at [79, 164] on span "Signature" at bounding box center [75, 174] width 69 height 21
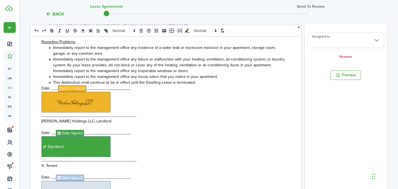
scroll to position [111, 0]
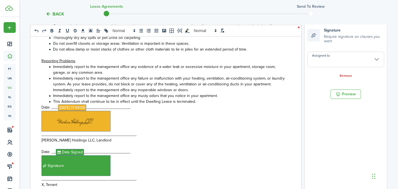
click at [339, 62] on input "Assigned to" at bounding box center [345, 59] width 77 height 15
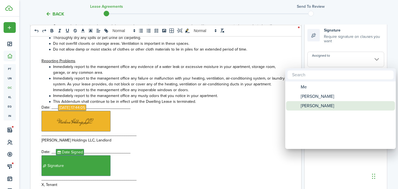
click at [321, 103] on span "[PERSON_NAME]" at bounding box center [317, 105] width 33 height 9
type input "[PERSON_NAME]"
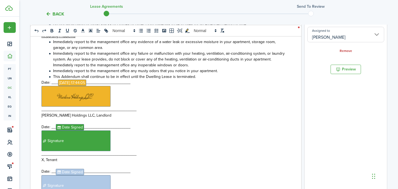
scroll to position [158, 0]
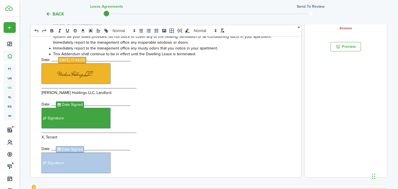
click at [54, 185] on span "Initials" at bounding box center [52, 190] width 23 height 11
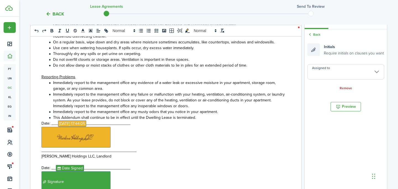
click at [339, 73] on input "Assigned to" at bounding box center [345, 71] width 77 height 15
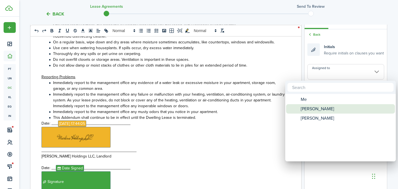
click at [320, 108] on span "[PERSON_NAME]" at bounding box center [317, 108] width 33 height 9
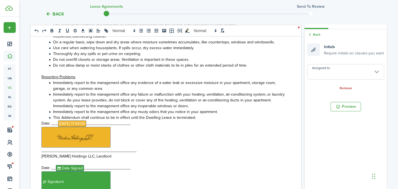
type input "[PERSON_NAME]"
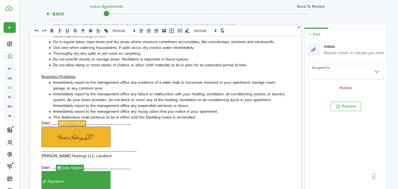
click at [359, 75] on input "Assigned to" at bounding box center [345, 71] width 77 height 15
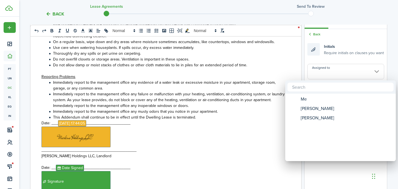
click at [322, 117] on span "[PERSON_NAME]" at bounding box center [317, 117] width 33 height 9
type input "[PERSON_NAME]"
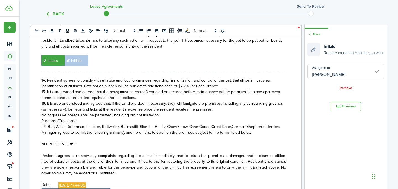
scroll to position [4262, 0]
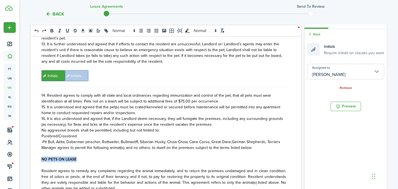
drag, startPoint x: 79, startPoint y: 115, endPoint x: 39, endPoint y: 115, distance: 40.4
click at [39, 115] on div "KINGMAN BLVD APARTMENTS DWELLING UNIT RENTAL AGREEMENT LANDLORD/OWNER: [PERSON_…" at bounding box center [163, 132] width 267 height 217
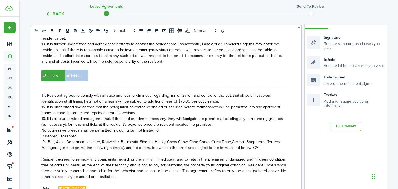
click at [252, 145] on span "Manager agrees to permit the following animal(s), and no others, to dwell on th…" at bounding box center [150, 148] width 219 height 6
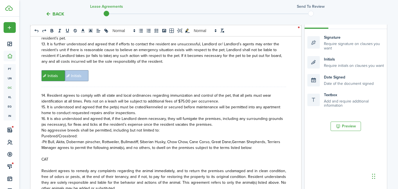
click at [51, 156] on p "CAT" at bounding box center [163, 159] width 245 height 6
click at [59, 156] on span "CAT: Grey, 11lbs/F," at bounding box center [56, 159] width 30 height 6
click at [107, 156] on span "CAT: Grey, Domestic Longhair, and 11lbs/F," at bounding box center [76, 159] width 71 height 6
click at [116, 156] on p "CAT: Grey, Domestic Longhair, and 11lbs/F," at bounding box center [163, 159] width 245 height 6
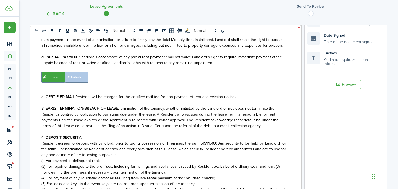
scroll to position [241, 0]
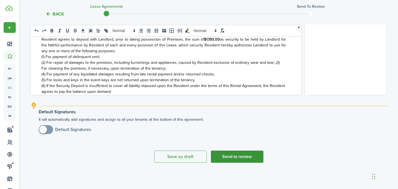
click at [224, 158] on button "Send to review" at bounding box center [237, 157] width 53 height 12
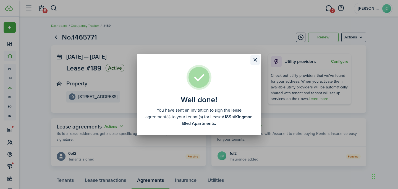
click at [253, 60] on button "Close modal" at bounding box center [254, 59] width 9 height 9
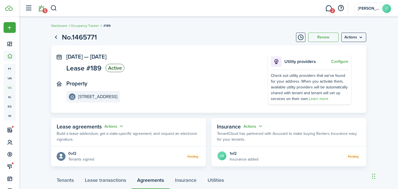
click at [41, 6] on link "5" at bounding box center [41, 8] width 11 height 14
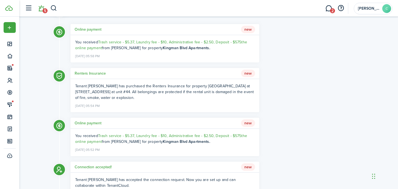
scroll to position [31, 0]
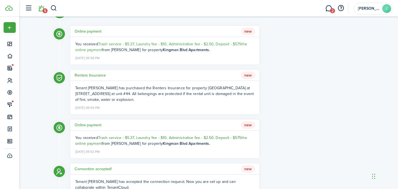
click at [166, 136] on span "Trash service - $5.37, Laundry fee - $10, Administrative fee - $2.50, Deposit -…" at bounding box center [169, 138] width 143 height 6
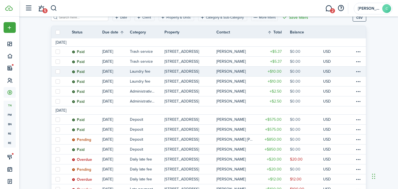
scroll to position [74, 0]
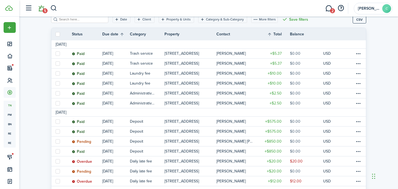
click at [39, 12] on link "5" at bounding box center [41, 8] width 11 height 14
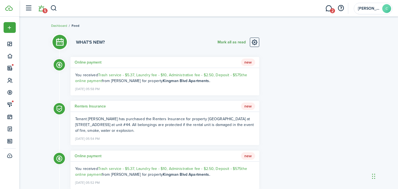
click at [236, 39] on button "Mark all as read" at bounding box center [232, 42] width 28 height 9
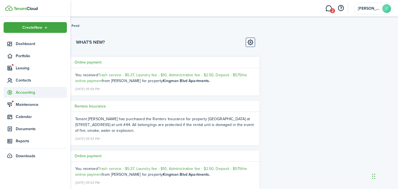
click at [34, 92] on span "Accounting" at bounding box center [41, 93] width 51 height 6
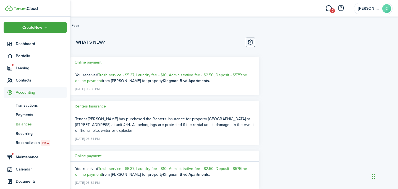
click at [24, 123] on span "Balances" at bounding box center [41, 124] width 51 height 6
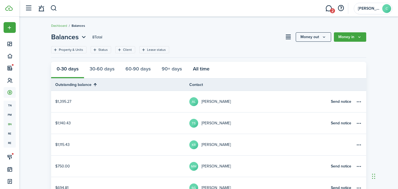
click at [201, 66] on button "All time" at bounding box center [201, 70] width 28 height 17
click at [57, 7] on header-wrapper "2 [PERSON_NAME]" at bounding box center [207, 8] width 370 height 17
click at [51, 7] on button "button" at bounding box center [53, 8] width 7 height 9
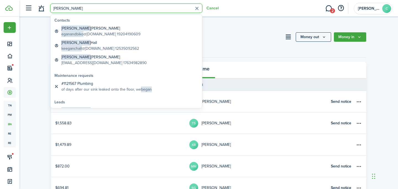
type input "[PERSON_NAME]"
click at [91, 33] on global-search-item-description "eganandbiko @[DOMAIN_NAME] 19204190609" at bounding box center [100, 34] width 79 height 6
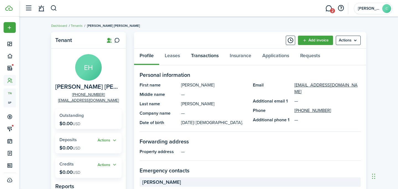
click at [210, 57] on link "Transactions" at bounding box center [204, 57] width 39 height 17
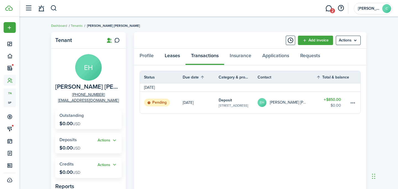
click at [176, 53] on link "Leases" at bounding box center [172, 57] width 26 height 17
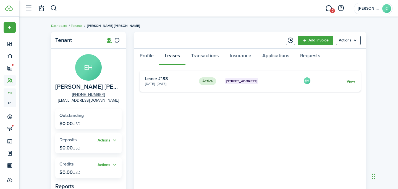
click at [350, 83] on link "View" at bounding box center [351, 81] width 9 height 6
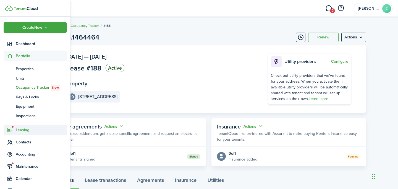
click at [17, 134] on span "Leasing" at bounding box center [35, 130] width 63 height 11
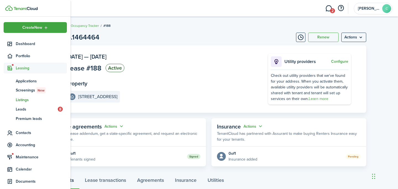
click at [22, 100] on span "Listings" at bounding box center [41, 100] width 51 height 6
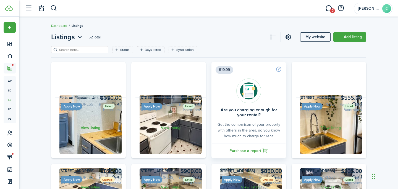
click at [114, 54] on div "Status Days listed Syndication Save filters Clear all" at bounding box center [208, 51] width 315 height 11
click at [116, 46] on filter-tag "Status" at bounding box center [122, 49] width 20 height 7
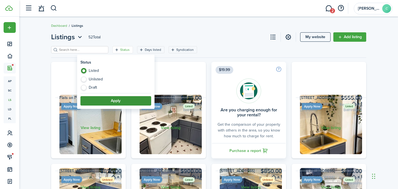
click at [97, 98] on button "Apply" at bounding box center [115, 100] width 71 height 9
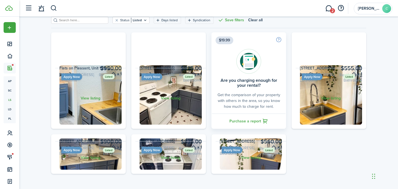
scroll to position [64, 0]
click at [162, 104] on link "View listing" at bounding box center [170, 98] width 70 height 61
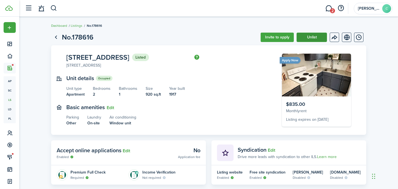
click at [310, 39] on button "Unlist" at bounding box center [312, 37] width 30 height 9
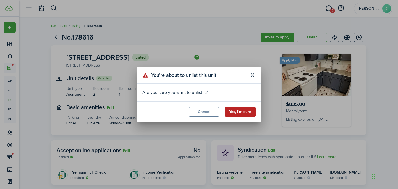
click at [236, 115] on button "Yes, I’m sure" at bounding box center [240, 111] width 31 height 9
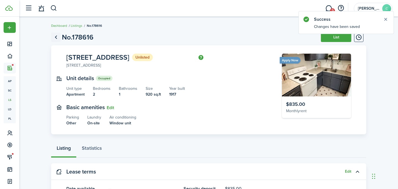
click at [56, 36] on link "Go back" at bounding box center [55, 37] width 9 height 9
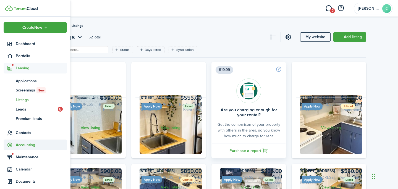
click at [18, 142] on span "Accounting" at bounding box center [41, 145] width 51 height 6
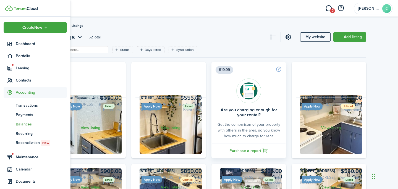
click at [25, 123] on span "Balances" at bounding box center [41, 124] width 51 height 6
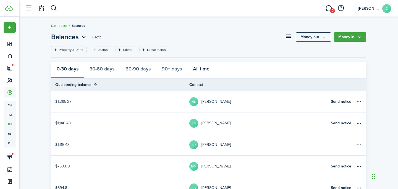
click at [200, 68] on button "All time" at bounding box center [201, 70] width 28 height 17
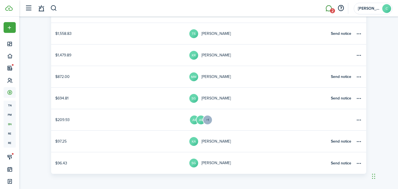
click at [329, 7] on link "2" at bounding box center [328, 8] width 11 height 14
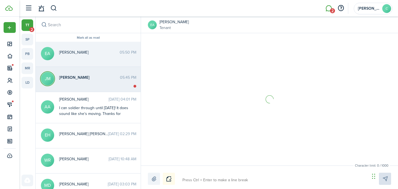
click at [87, 73] on messenger-thread-item "[PERSON_NAME] [PERSON_NAME] 05:45 PM" at bounding box center [88, 79] width 105 height 25
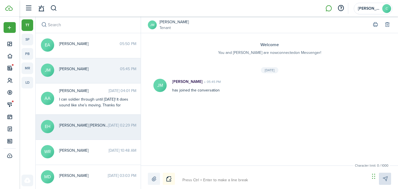
click at [64, 123] on span "[PERSON_NAME] [PERSON_NAME]" at bounding box center [83, 125] width 49 height 6
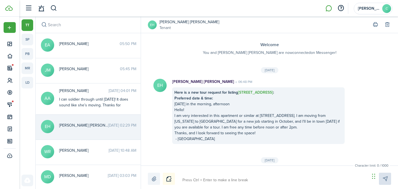
scroll to position [510, 0]
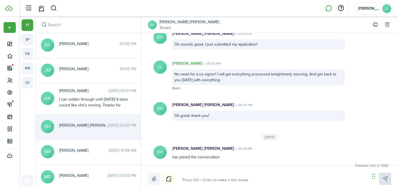
click at [50, 7] on header-control-items at bounding box center [39, 8] width 35 height 14
click at [53, 7] on button "button" at bounding box center [53, 8] width 7 height 9
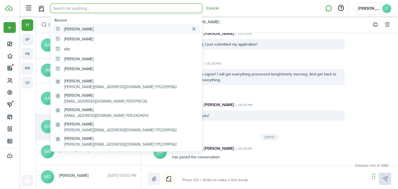
click at [77, 28] on global-search-item "[PERSON_NAME]" at bounding box center [126, 29] width 148 height 10
type input "[PERSON_NAME]"
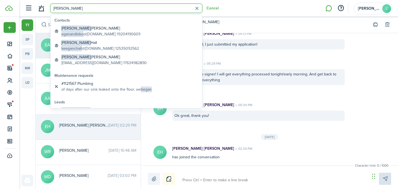
click at [45, 46] on avatar-text "EA" at bounding box center [47, 44] width 13 height 13
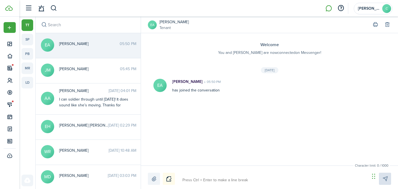
click at [148, 23] on avatar-text "EA" at bounding box center [152, 24] width 9 height 9
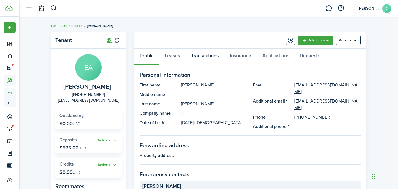
click at [205, 57] on link "Transactions" at bounding box center [204, 57] width 39 height 17
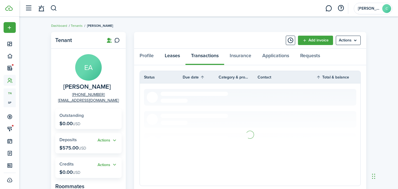
click at [170, 52] on link "Leases" at bounding box center [172, 57] width 26 height 17
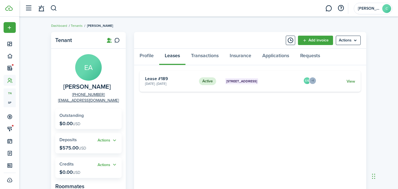
click at [351, 80] on link "View" at bounding box center [351, 81] width 9 height 6
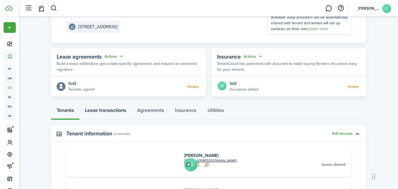
scroll to position [75, 0]
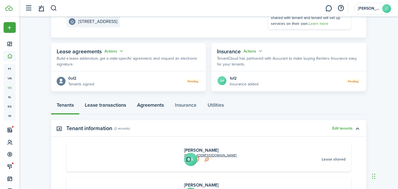
drag, startPoint x: 99, startPoint y: 106, endPoint x: 163, endPoint y: 111, distance: 64.3
click at [163, 111] on div "Tenants Lease transactions Agreements Insurance Utilities" at bounding box center [208, 106] width 315 height 17
click at [163, 111] on link "Agreements" at bounding box center [151, 106] width 38 height 17
